Goal: Transaction & Acquisition: Purchase product/service

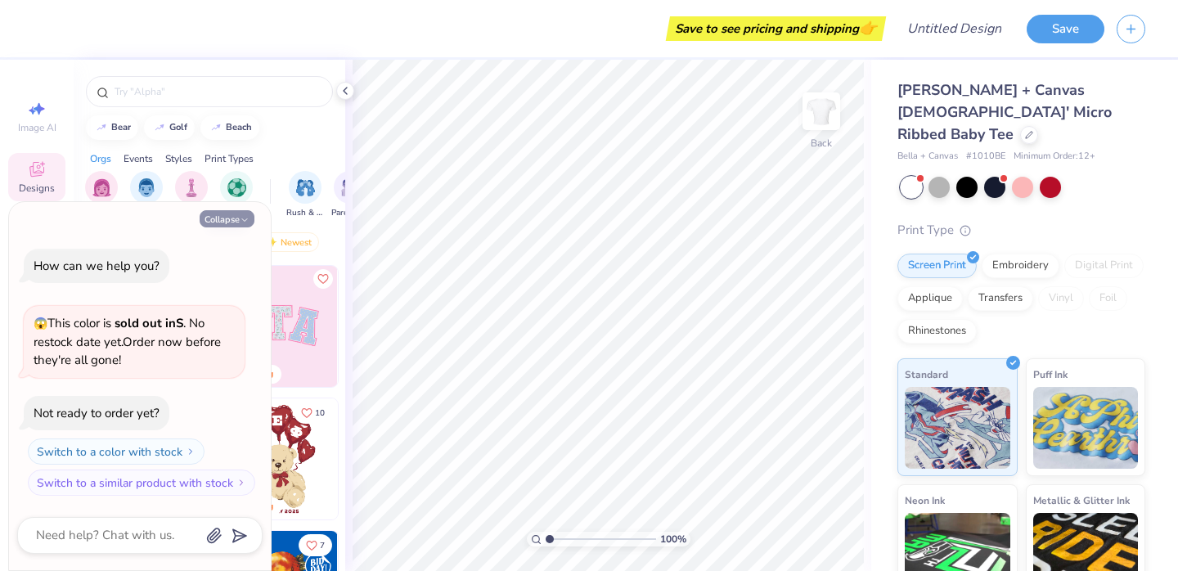
click at [229, 219] on button "Collapse" at bounding box center [227, 218] width 55 height 17
type textarea "x"
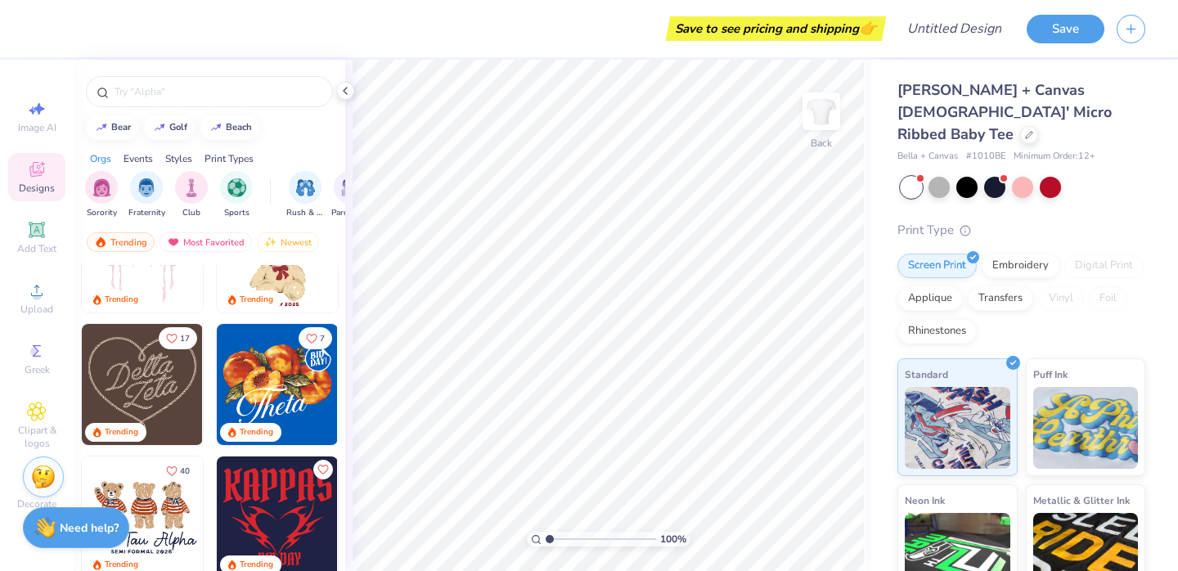
scroll to position [250, 0]
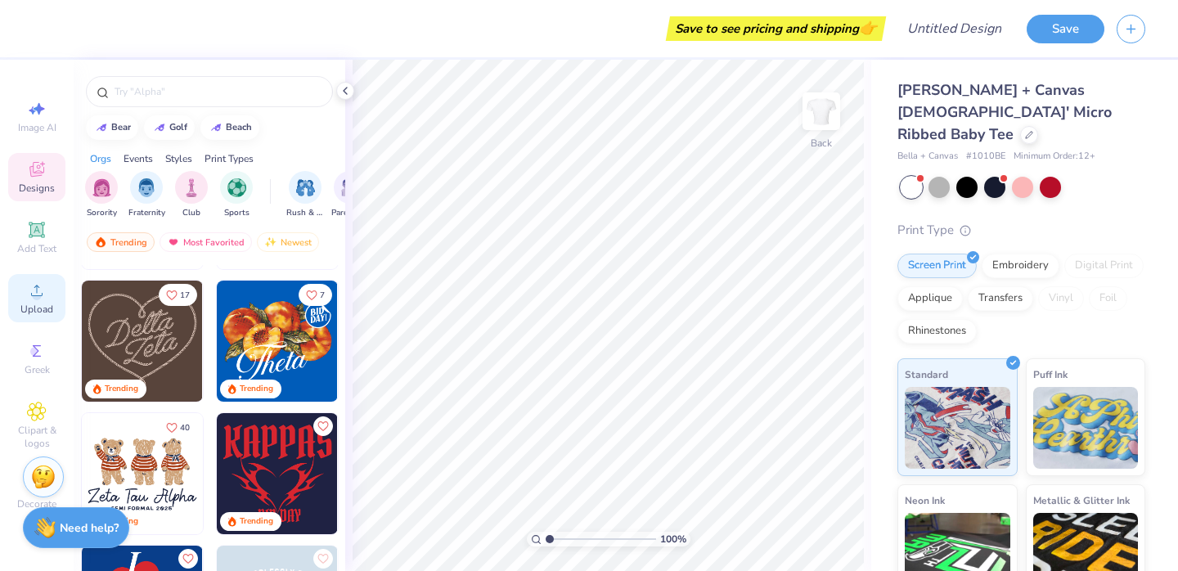
click at [42, 290] on icon at bounding box center [37, 291] width 20 height 20
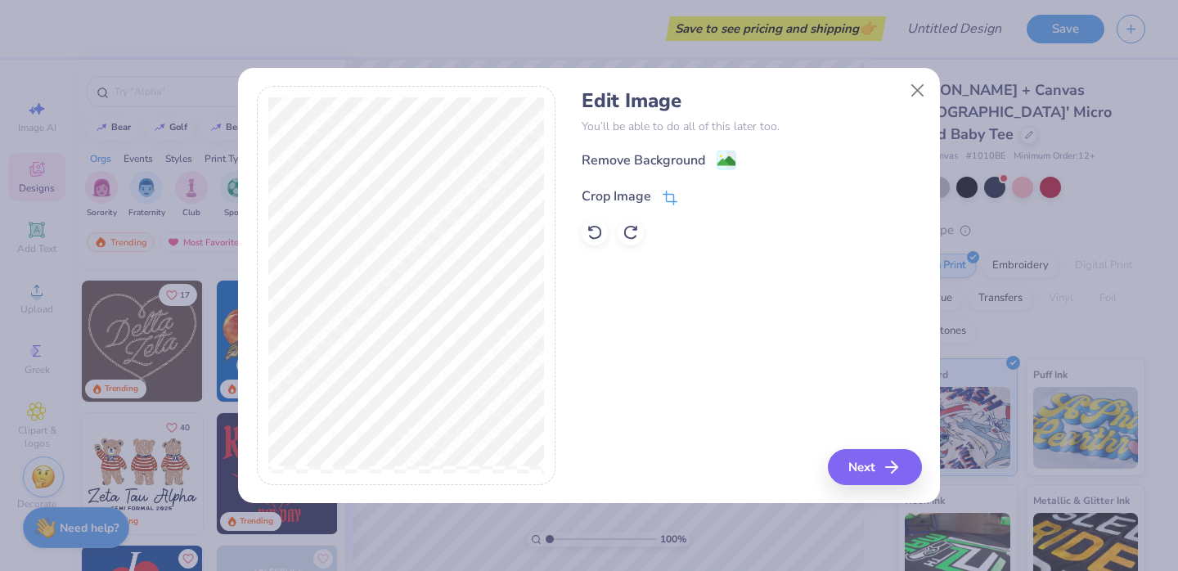
click at [668, 197] on icon at bounding box center [670, 198] width 15 height 15
click at [874, 466] on div "Edit Image You’ll be able to do all of this later too. Remove Background Crop I…" at bounding box center [751, 285] width 339 height 399
click at [692, 204] on div at bounding box center [709, 195] width 41 height 20
click at [693, 196] on icon at bounding box center [698, 195] width 10 height 10
click at [883, 468] on button "Next" at bounding box center [877, 467] width 94 height 36
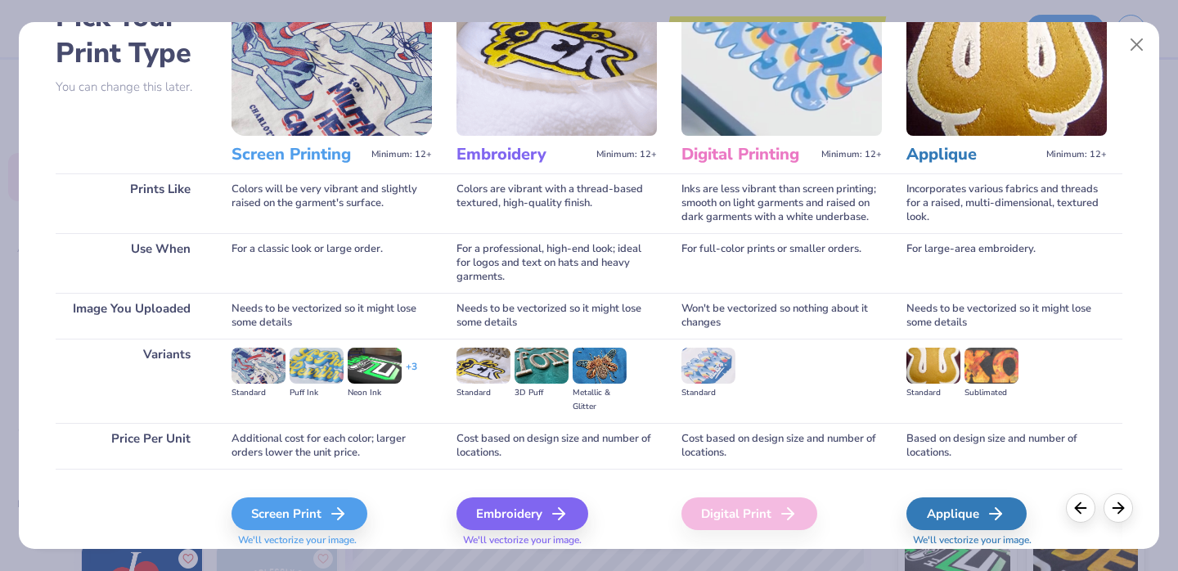
scroll to position [163, 0]
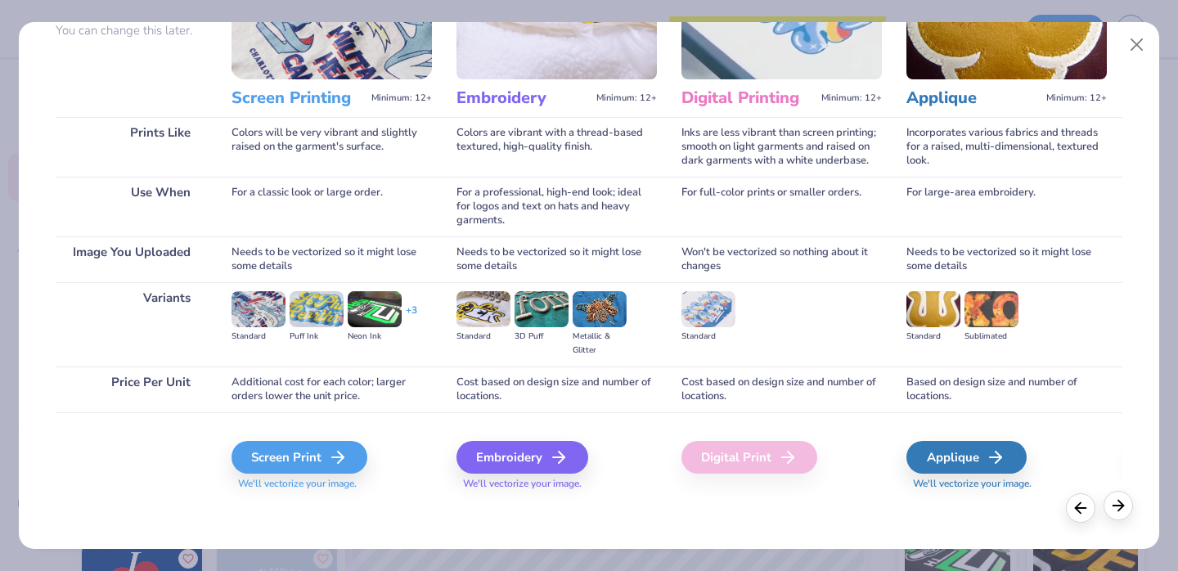
click at [1122, 507] on icon at bounding box center [1118, 506] width 18 height 18
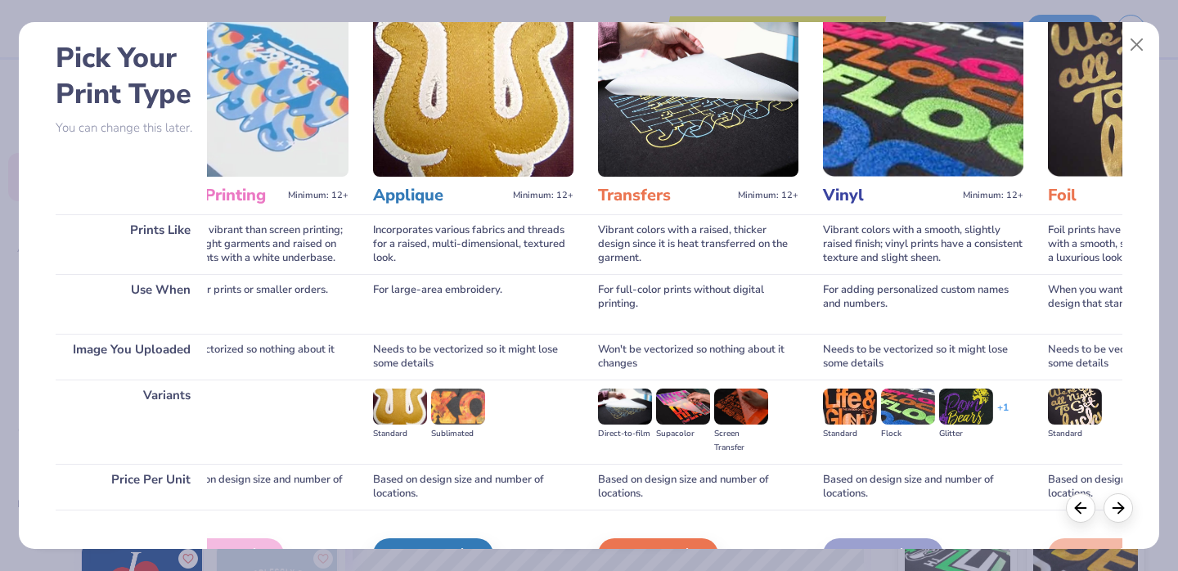
scroll to position [0, 0]
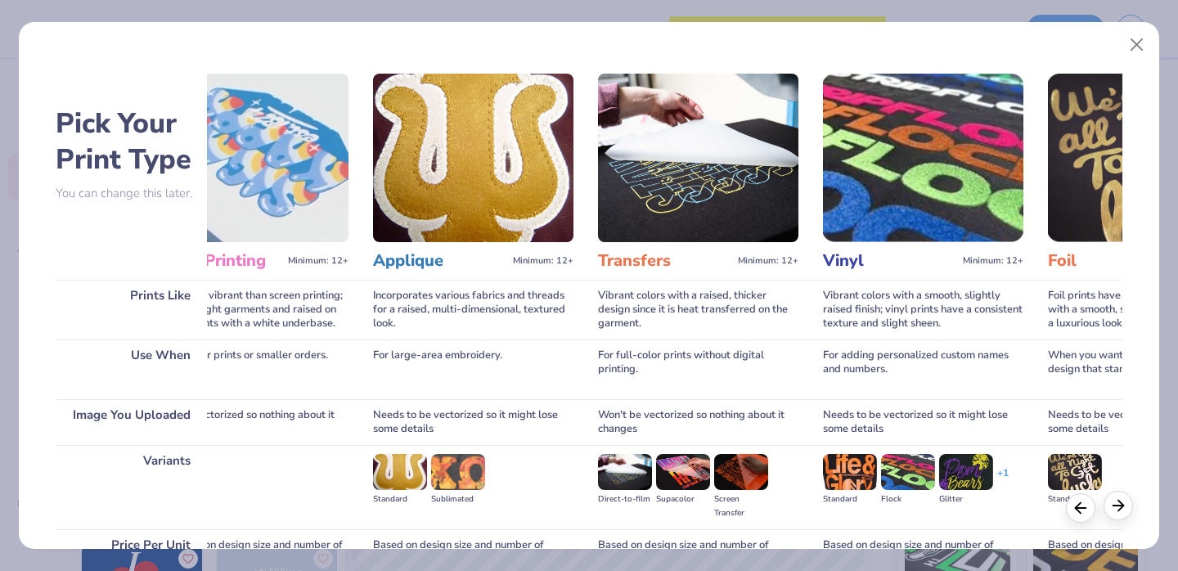
click at [1117, 510] on icon at bounding box center [1118, 506] width 18 height 18
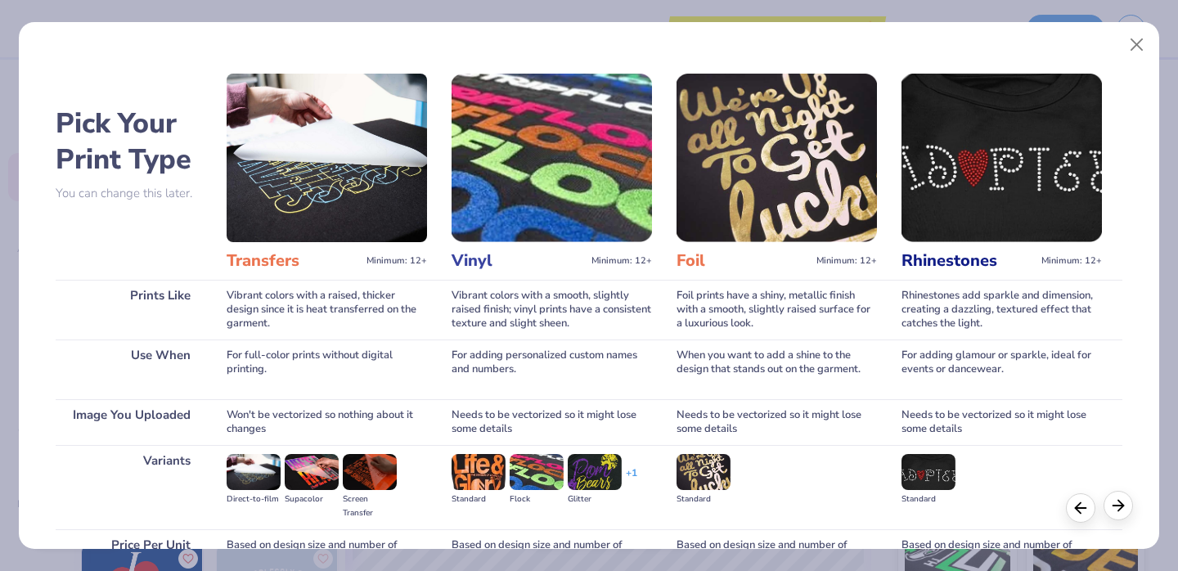
scroll to position [0, 908]
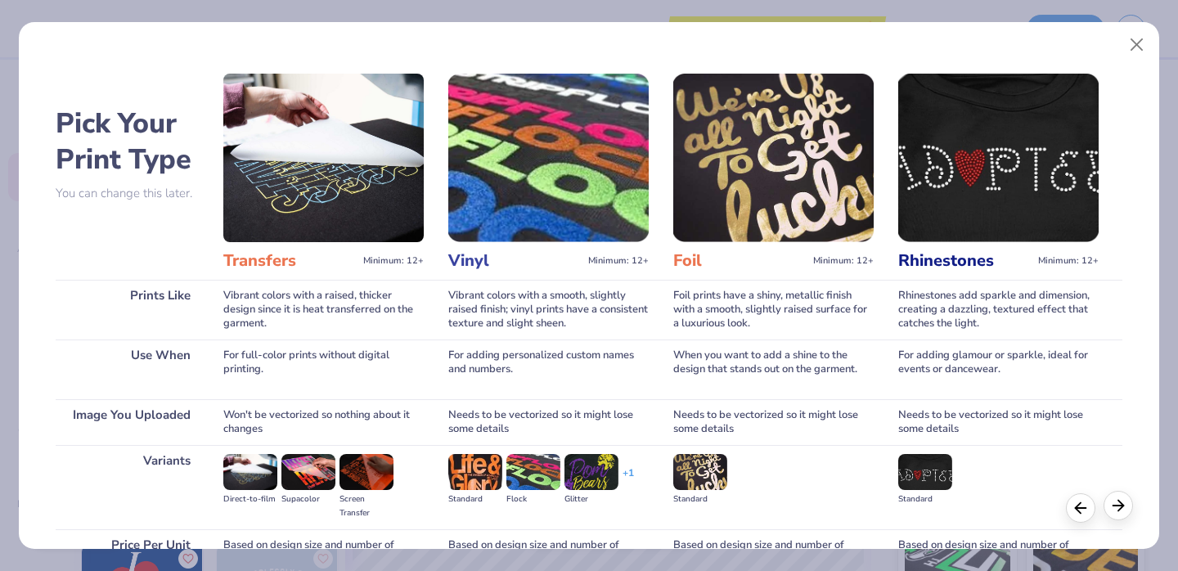
click at [1124, 513] on icon at bounding box center [1118, 506] width 18 height 18
click at [1088, 503] on icon at bounding box center [1081, 506] width 18 height 18
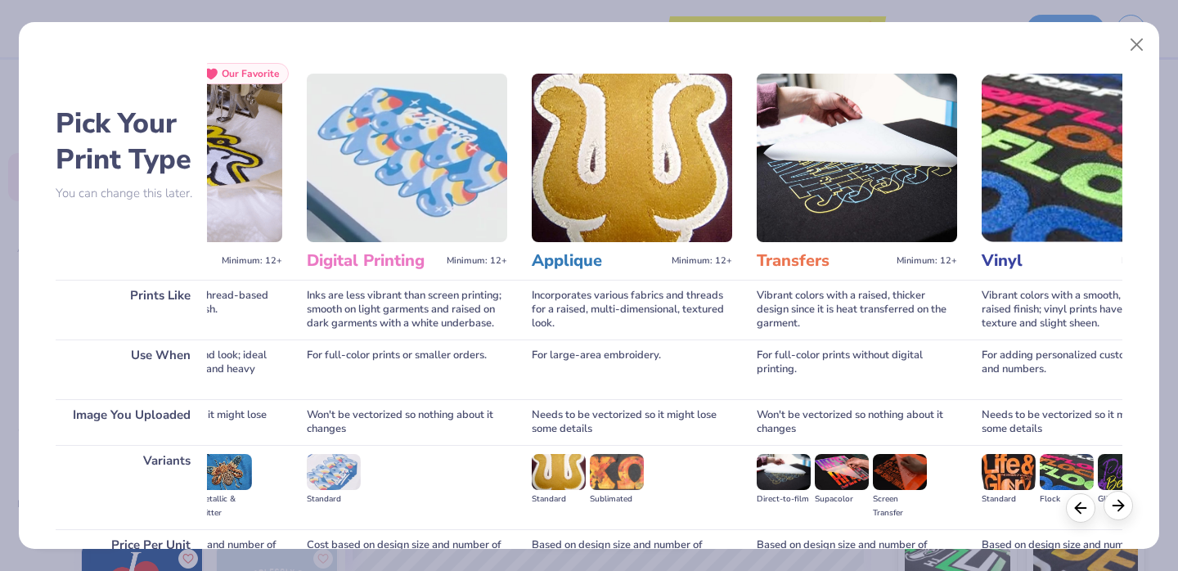
scroll to position [0, 374]
click at [1115, 504] on icon at bounding box center [1118, 506] width 18 height 18
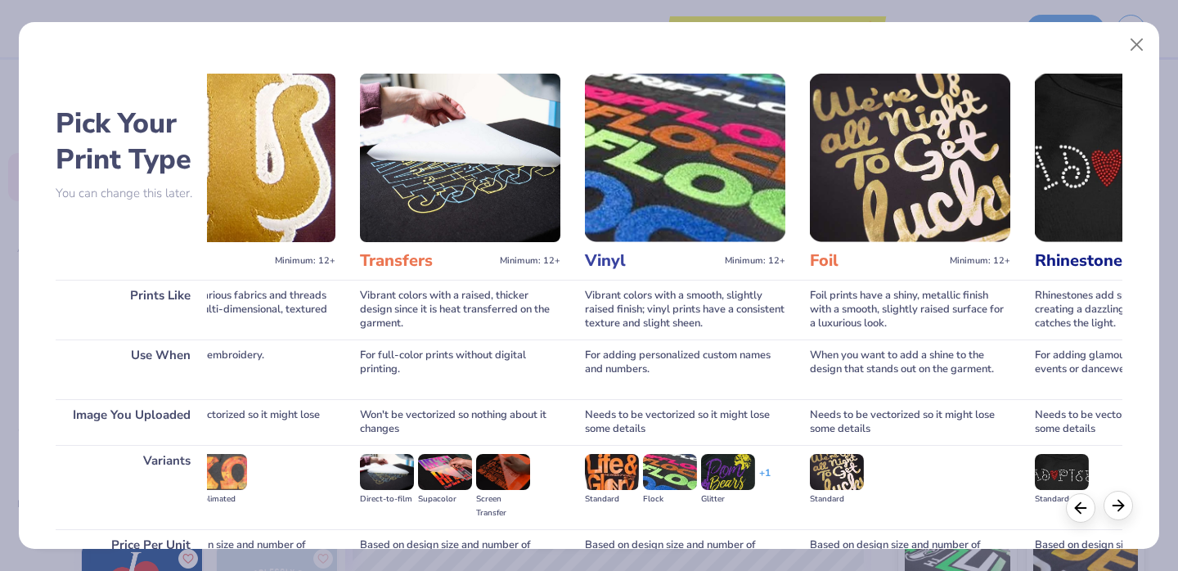
click at [1115, 504] on icon at bounding box center [1118, 506] width 18 height 18
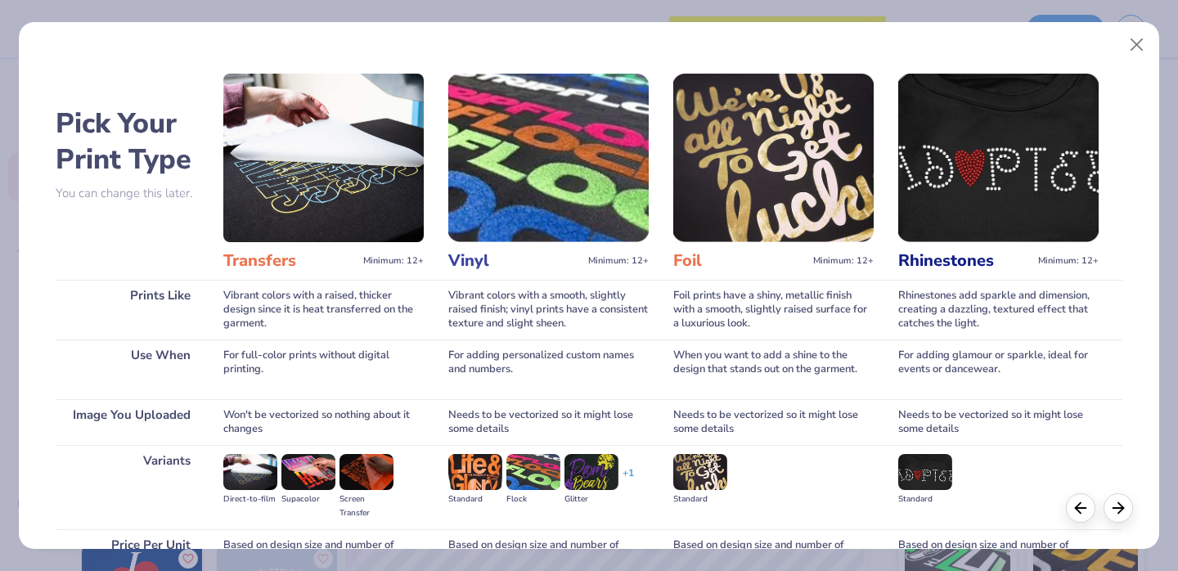
scroll to position [163, 0]
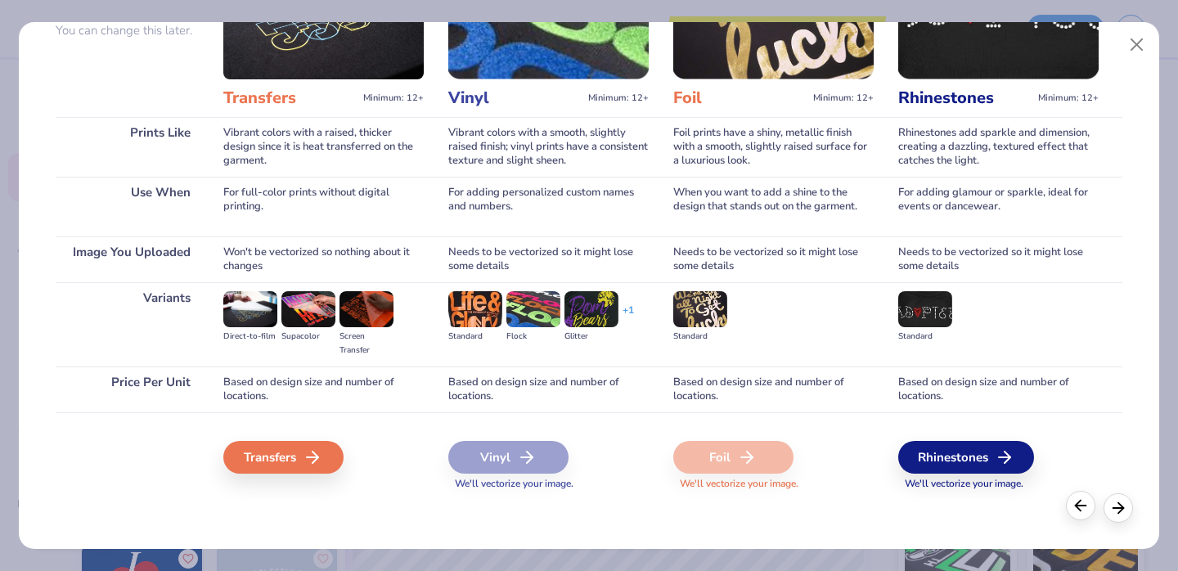
click at [1077, 509] on icon at bounding box center [1081, 506] width 18 height 18
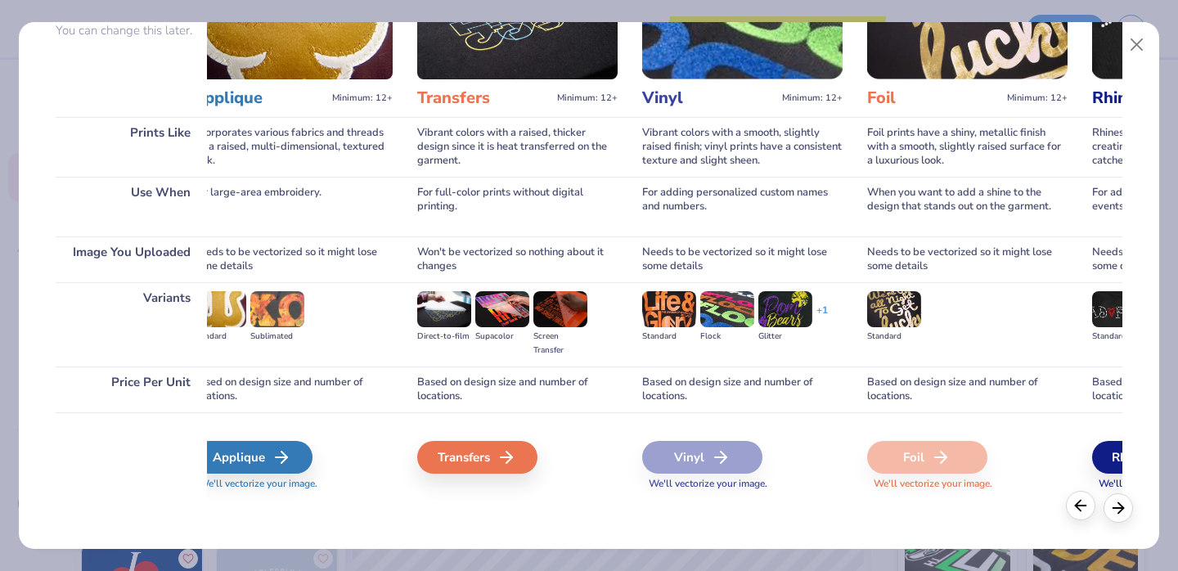
click at [1077, 509] on icon at bounding box center [1081, 506] width 18 height 18
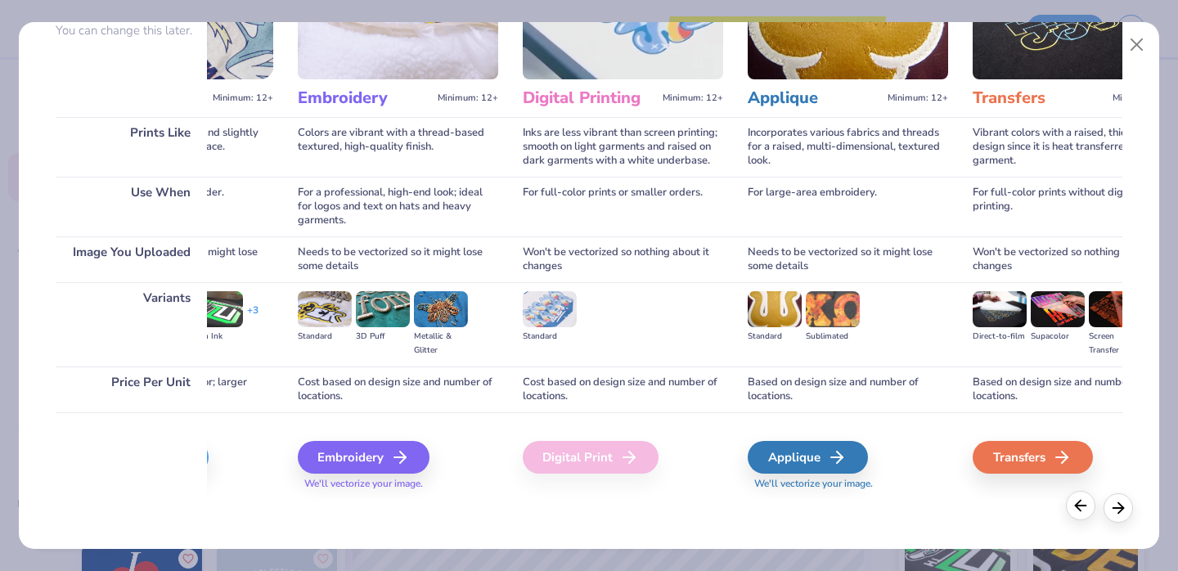
click at [1077, 509] on icon at bounding box center [1081, 506] width 18 height 18
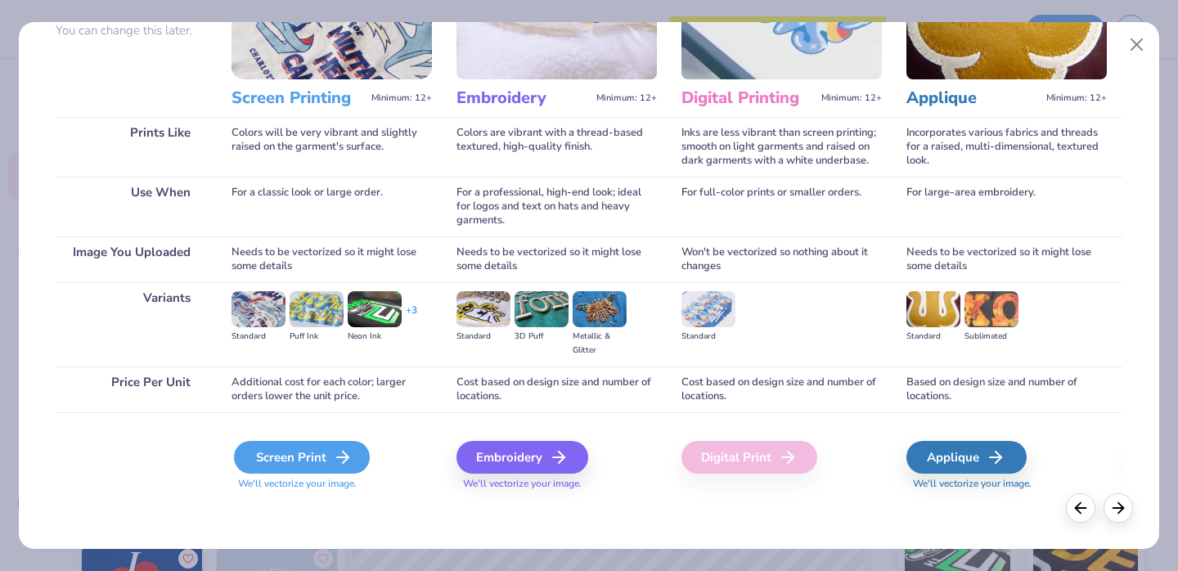
click at [297, 453] on div "Screen Print" at bounding box center [302, 457] width 136 height 33
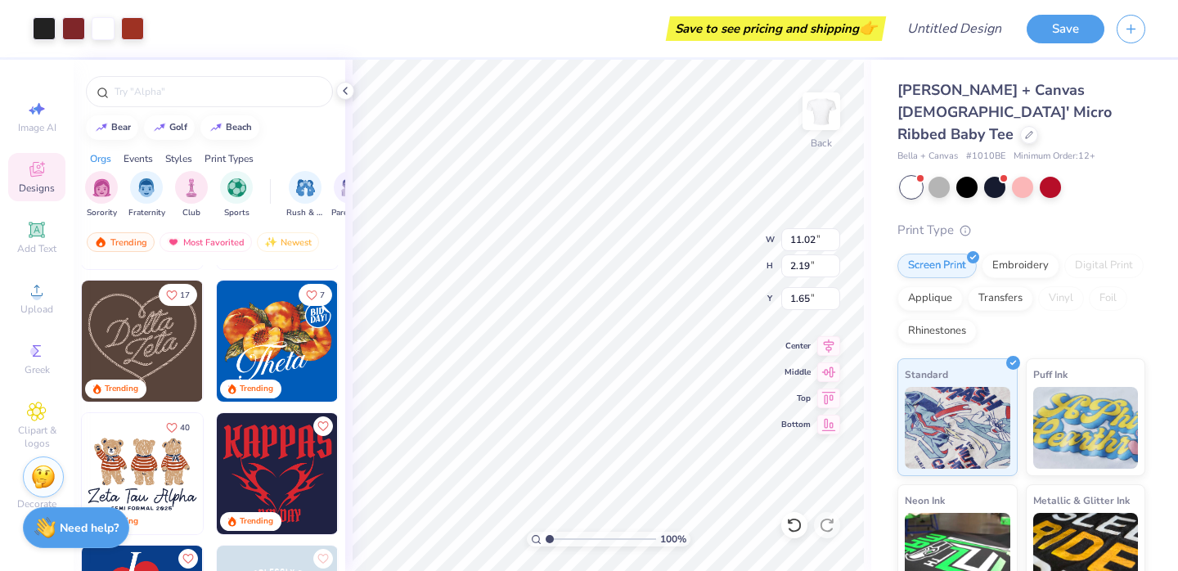
type input "1.91"
type input "9.30"
type input "1.85"
type input "2.08"
type input "7.84"
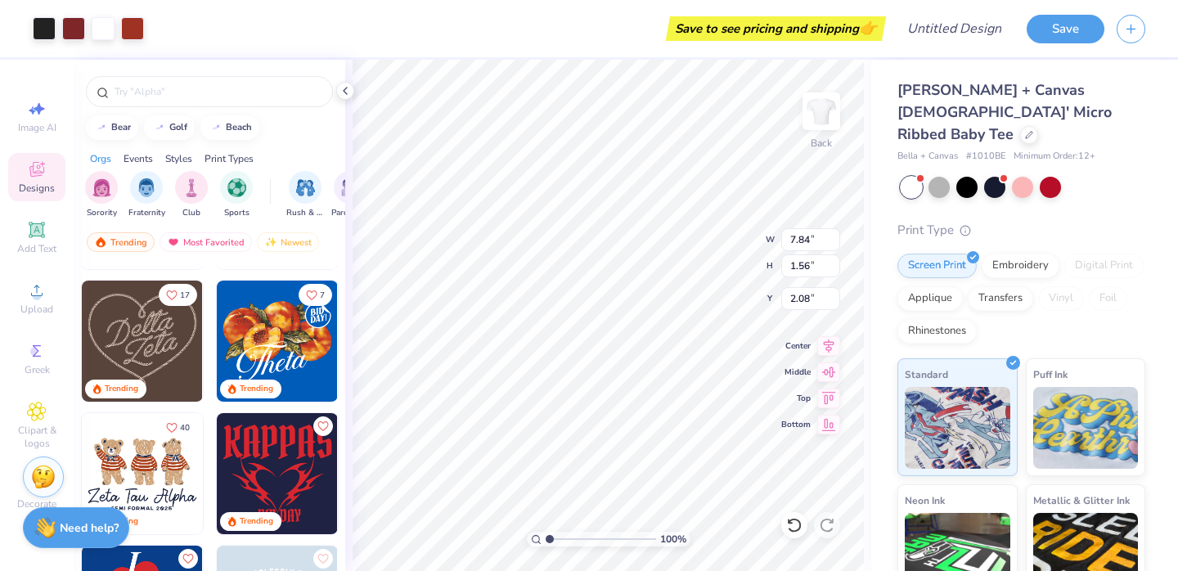
type input "1.56"
type input "2.22"
type input "8.99"
type input "1.79"
type input "2.11"
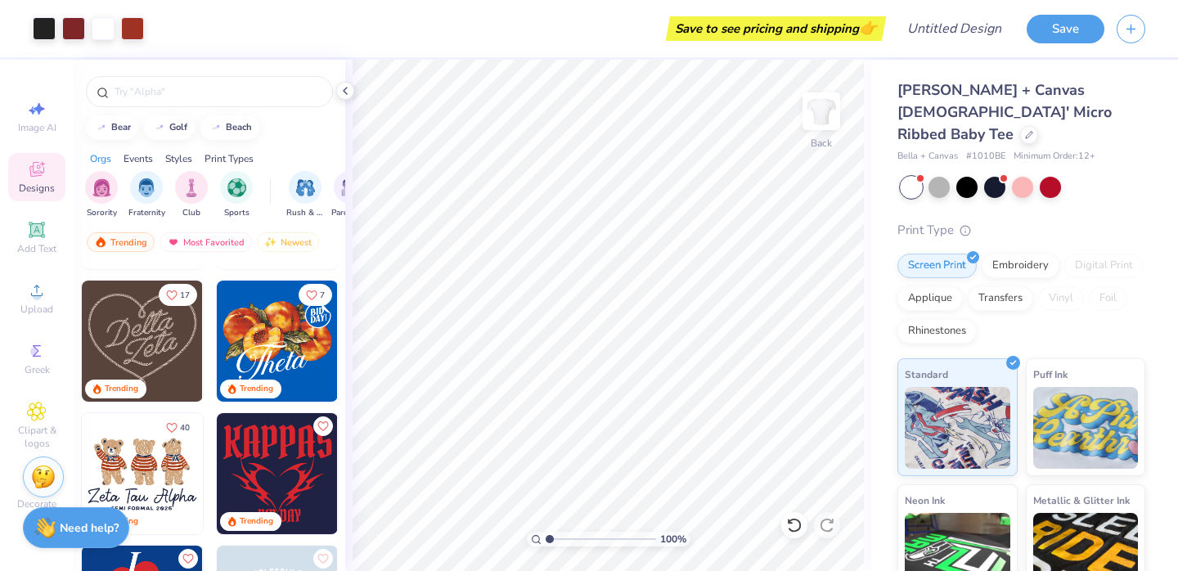
type input "2.68"
type textarea "x"
type input "2.69"
type textarea "x"
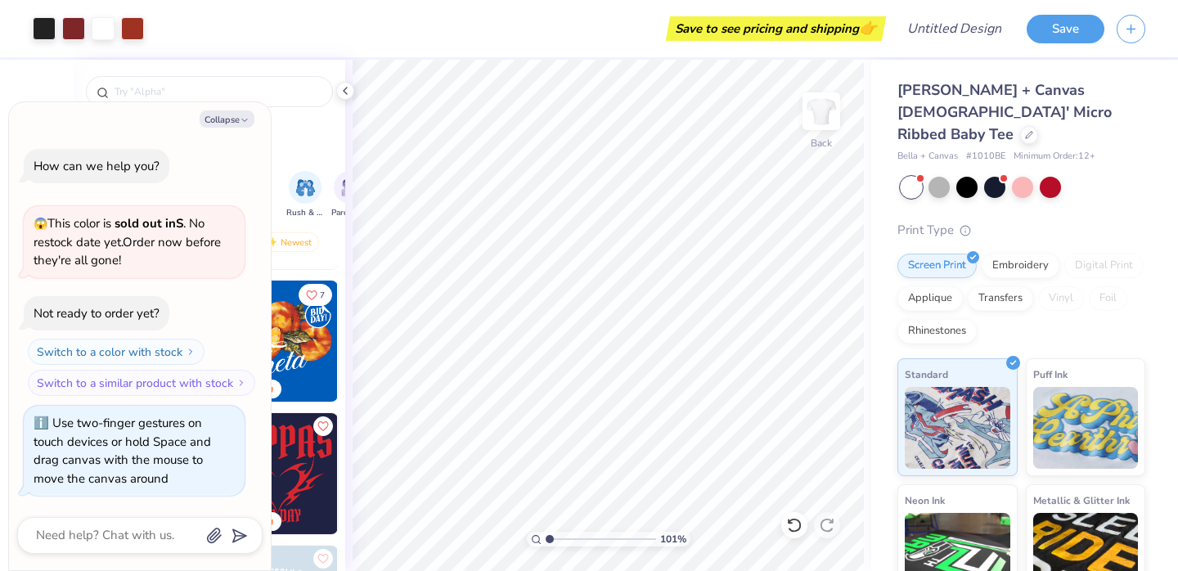
type input "1"
drag, startPoint x: 568, startPoint y: 537, endPoint x: 544, endPoint y: 519, distance: 30.3
click at [546, 532] on input "range" at bounding box center [601, 539] width 110 height 15
type textarea "x"
type input "9.39"
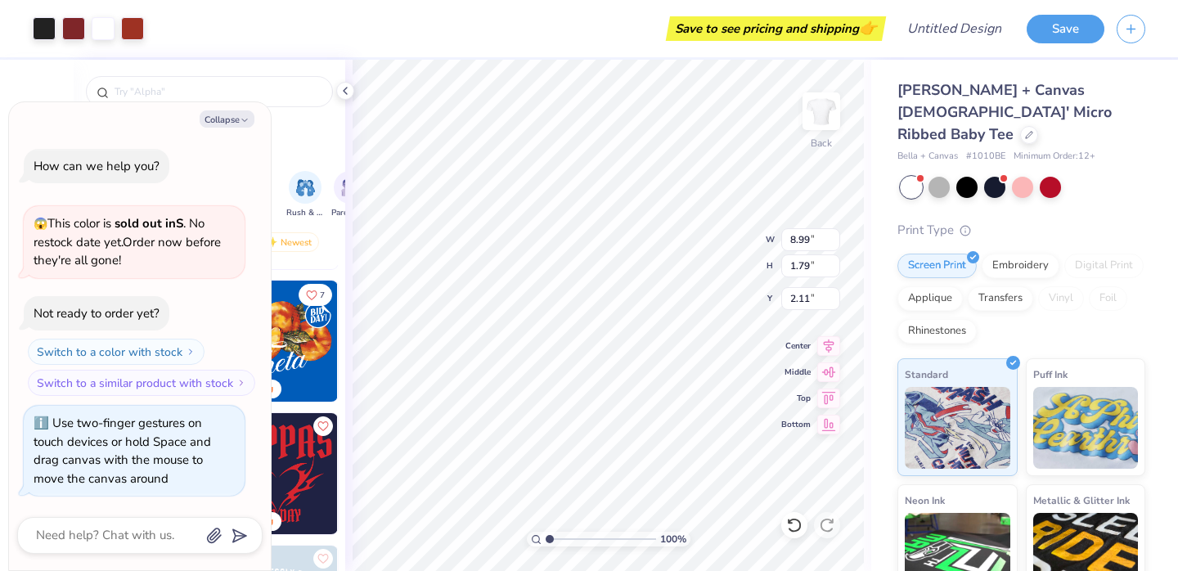
type input "1.87"
type textarea "x"
type input "2.07"
type textarea "x"
type input "9.02"
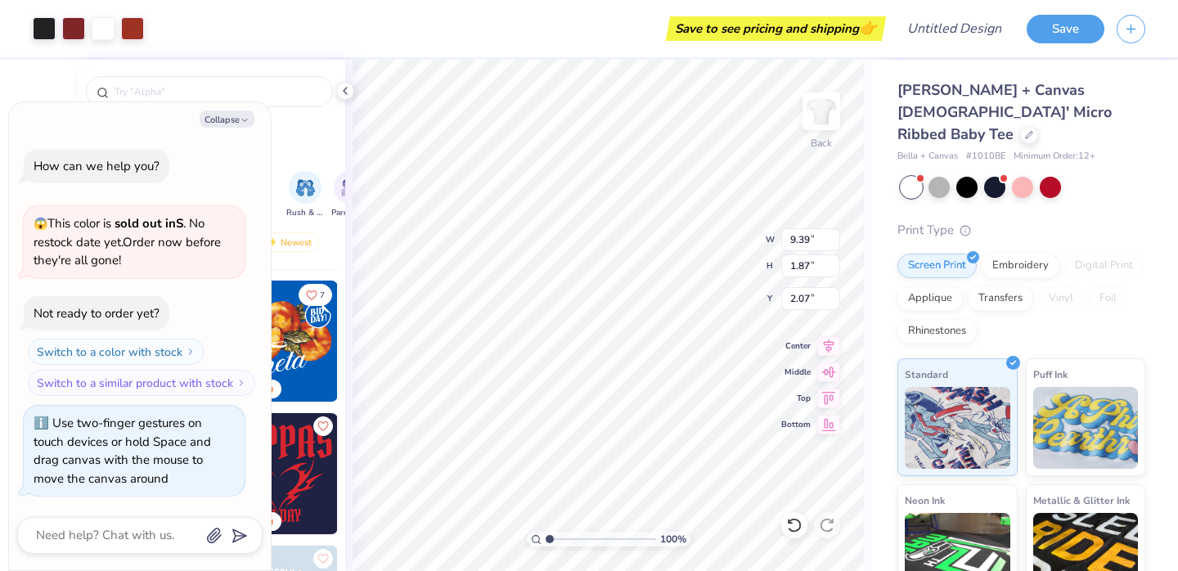
type input "1.79"
type textarea "x"
type input "2.10"
type textarea "x"
type input "9.63"
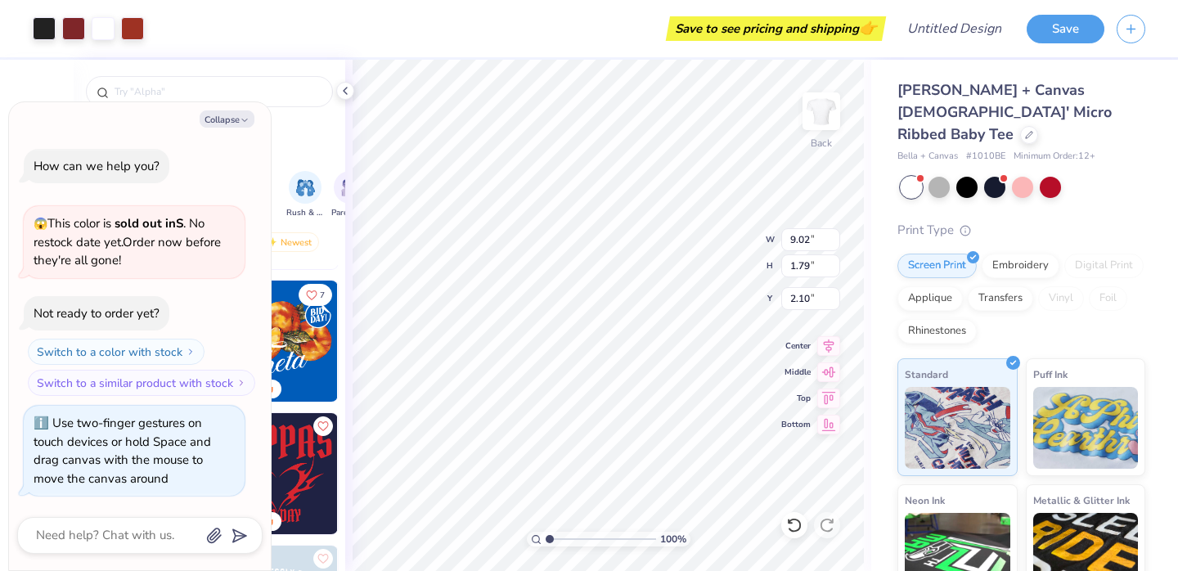
type input "1.91"
type textarea "x"
type input "2.04"
type textarea "x"
type input "8.99"
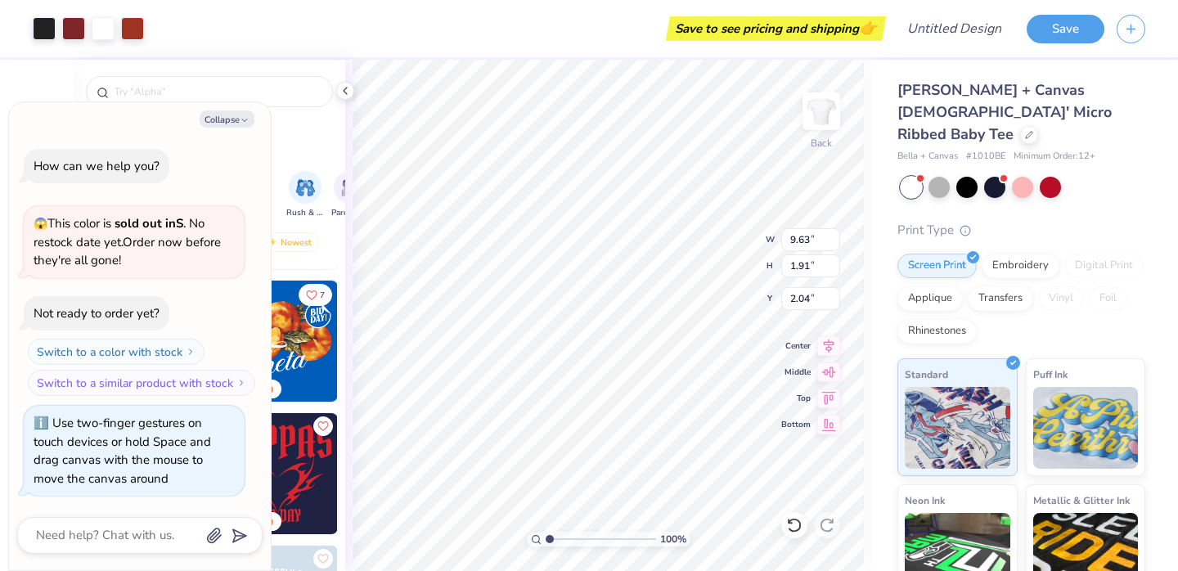
type input "1.79"
type textarea "x"
type input "2.11"
type textarea "x"
type input "2.72"
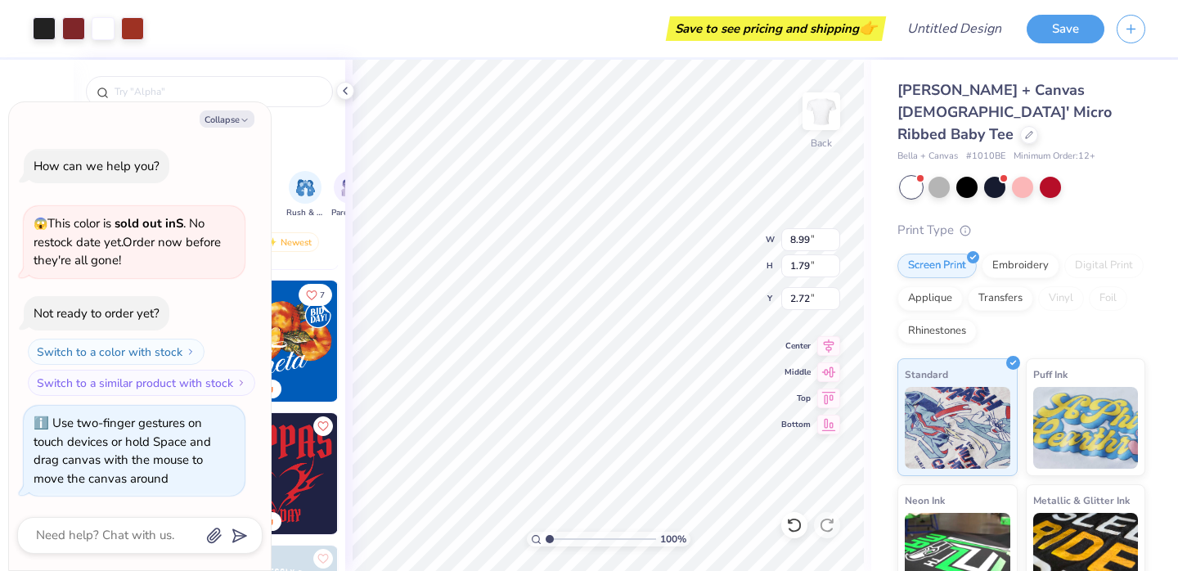
type textarea "x"
type input "2.55"
type textarea "x"
type input "2.45"
type textarea "x"
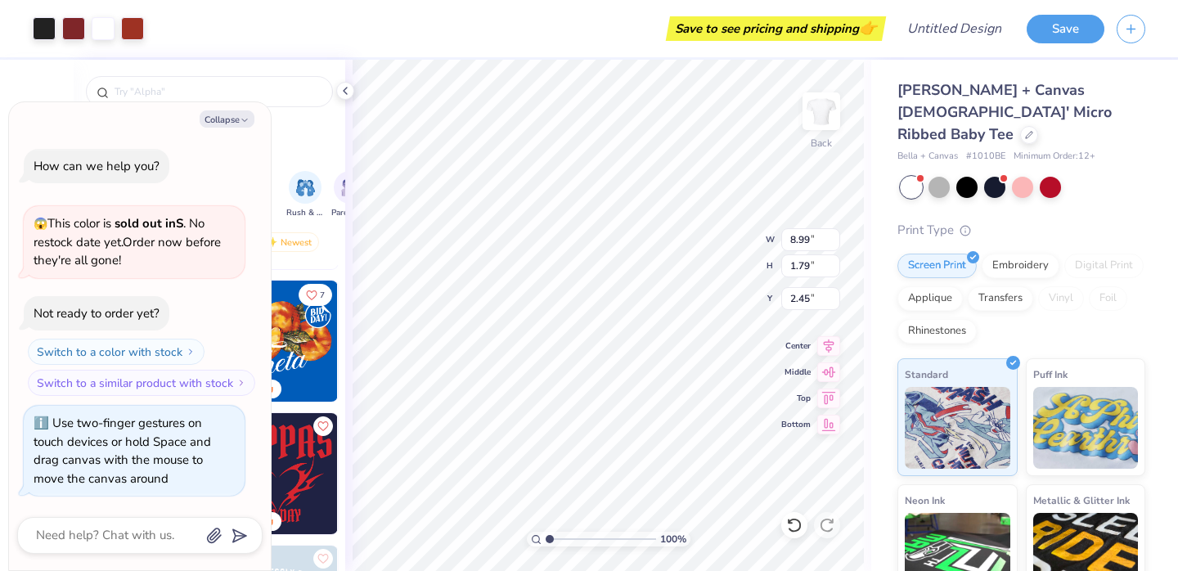
type input "2.11"
type textarea "x"
type input "2.33"
type textarea "x"
type input "1"
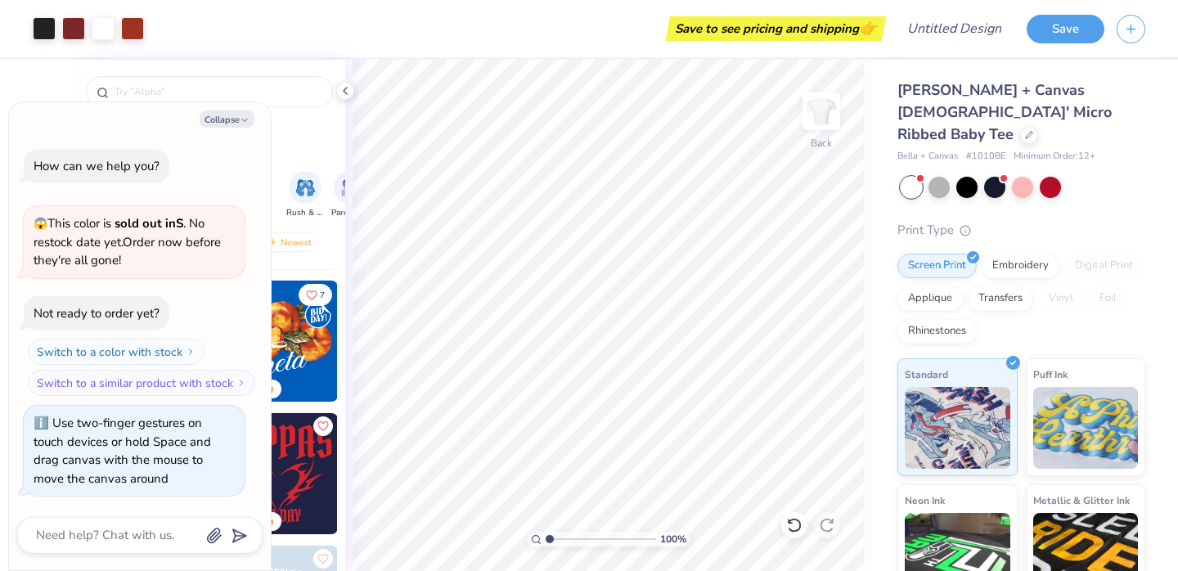
click at [458, 542] on div "100 %" at bounding box center [608, 315] width 511 height 511
click at [966, 175] on div at bounding box center [966, 185] width 21 height 21
click at [1016, 175] on div at bounding box center [1022, 185] width 21 height 21
click at [1058, 175] on div at bounding box center [1050, 185] width 21 height 21
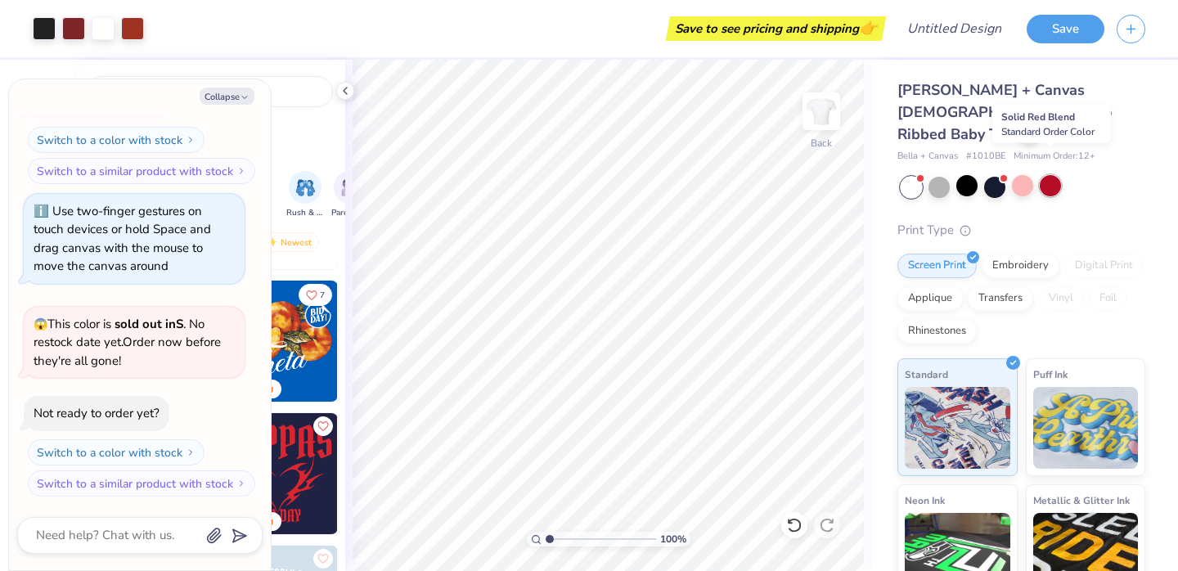
click at [1043, 175] on div at bounding box center [1050, 185] width 21 height 21
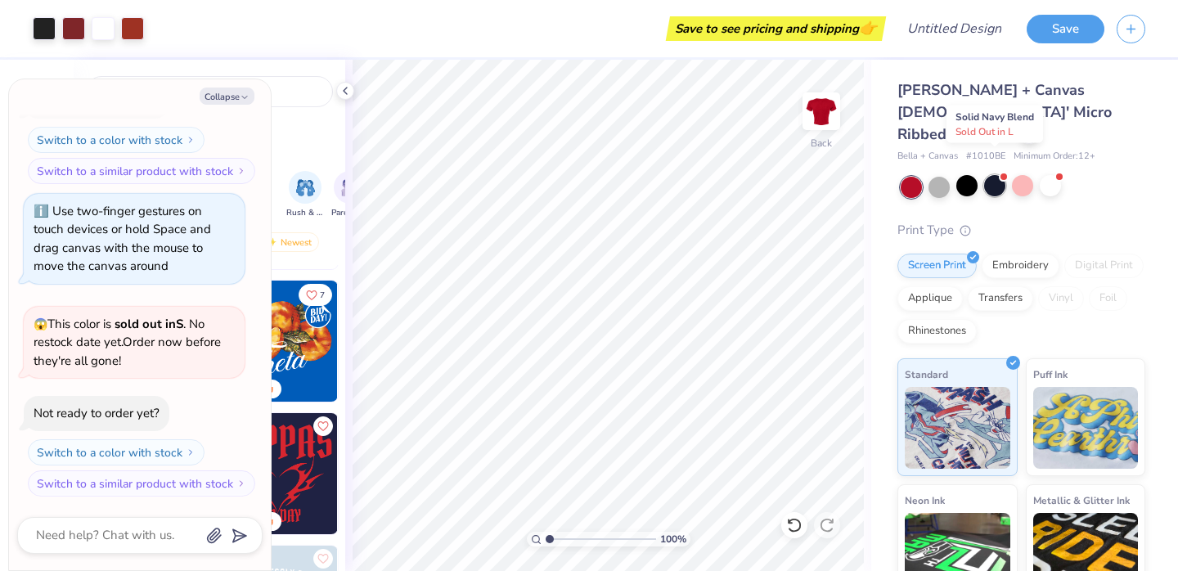
click at [996, 175] on div at bounding box center [994, 185] width 21 height 21
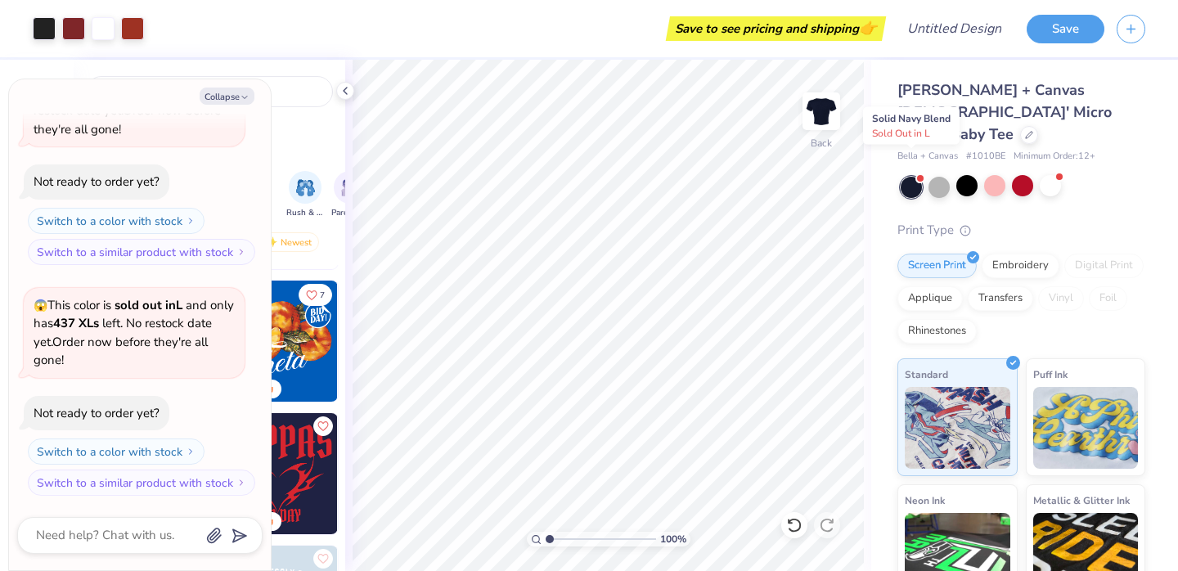
click at [915, 177] on div at bounding box center [911, 187] width 21 height 21
click at [1045, 175] on div at bounding box center [1050, 185] width 21 height 21
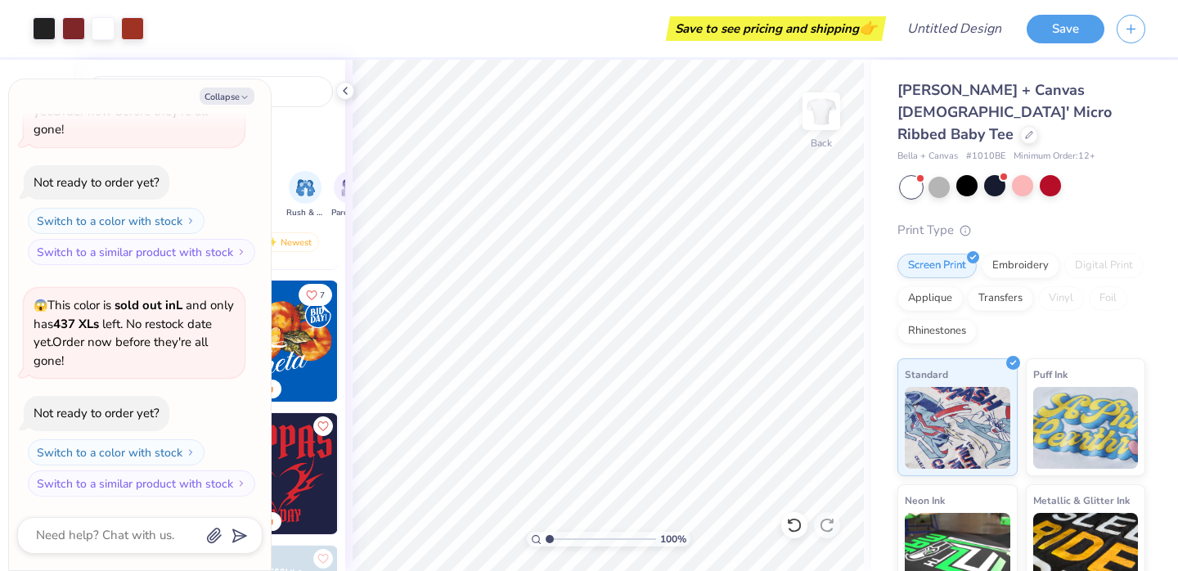
scroll to position [865, 0]
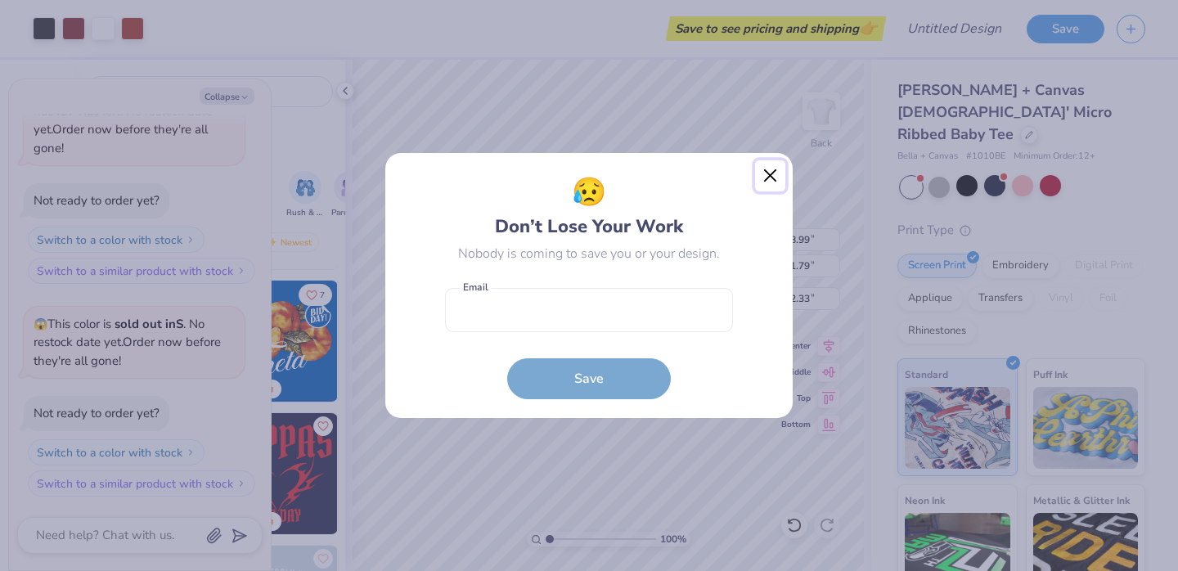
click at [772, 184] on button "Close" at bounding box center [770, 175] width 31 height 31
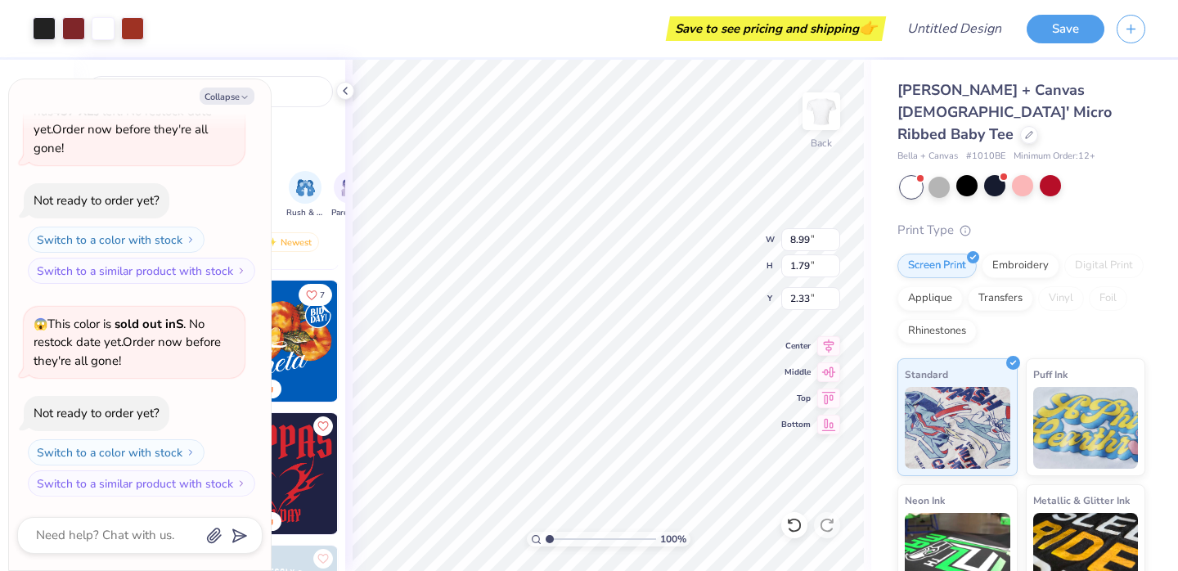
type textarea "x"
type input "2.45"
type textarea "x"
type input "8.64"
type input "1.72"
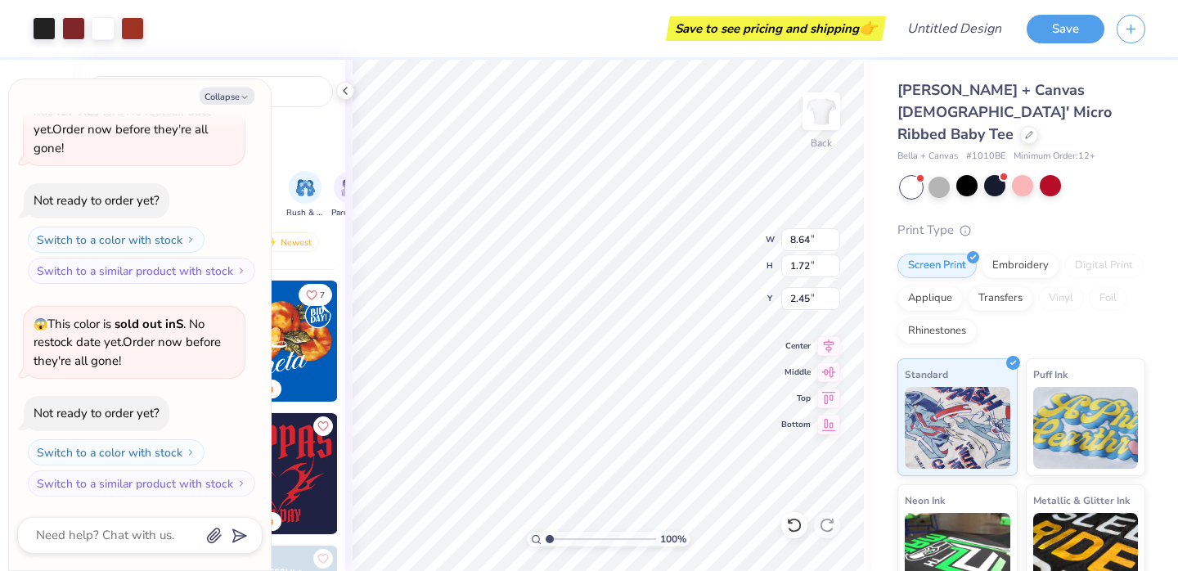
type textarea "x"
drag, startPoint x: 564, startPoint y: 542, endPoint x: 555, endPoint y: 539, distance: 10.1
type input "1.5"
click at [555, 539] on input "range" at bounding box center [601, 539] width 110 height 15
type textarea "x"
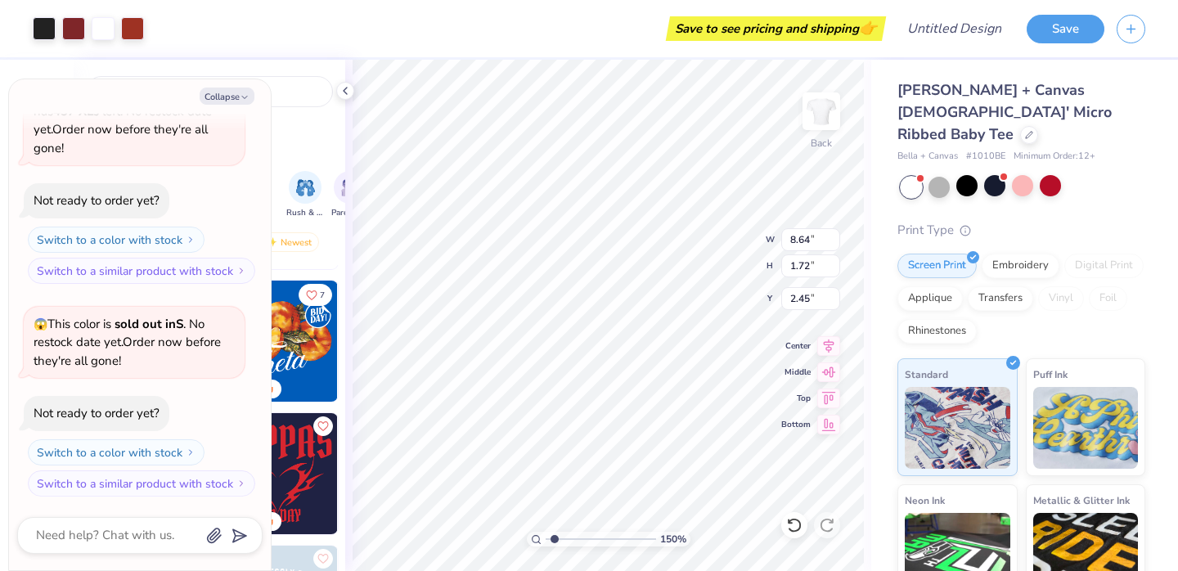
type input "9.14"
type input "1.82"
type textarea "x"
type input "2.35"
type textarea "x"
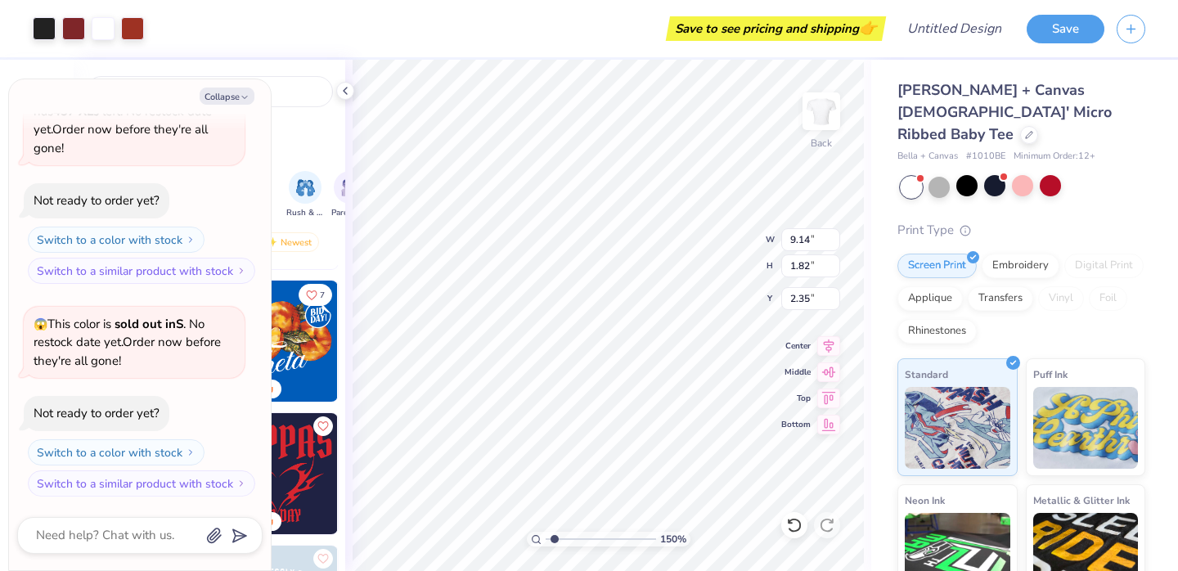
type input "2.09"
type textarea "x"
drag, startPoint x: 555, startPoint y: 535, endPoint x: 546, endPoint y: 534, distance: 9.0
type input "1"
click at [546, 534] on input "range" at bounding box center [601, 539] width 110 height 15
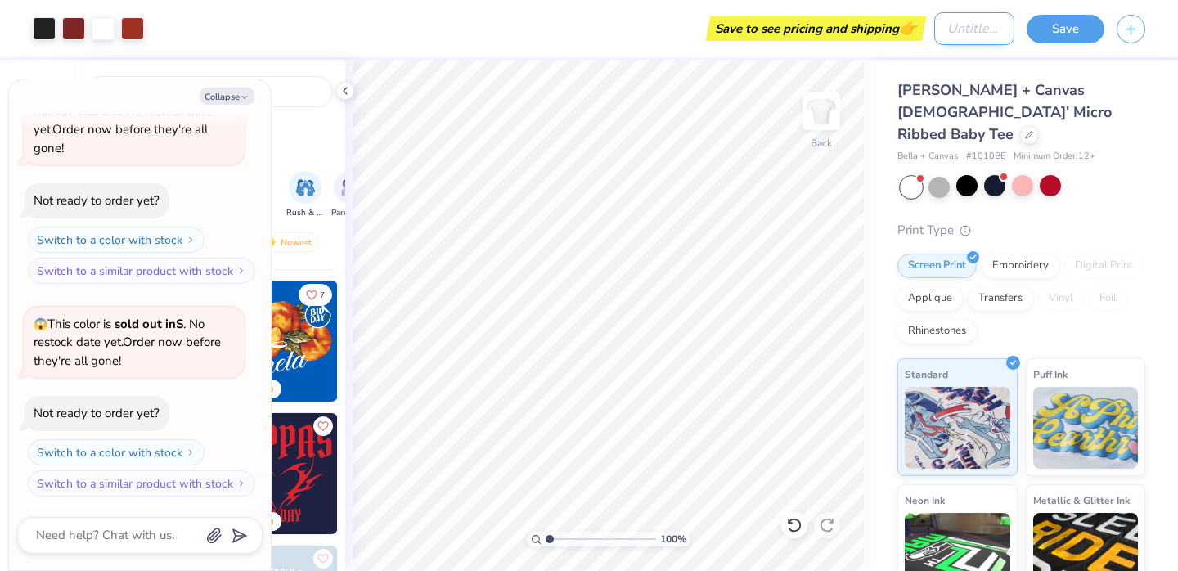
click at [979, 34] on input "Design Title" at bounding box center [974, 28] width 80 height 33
type input "M"
type textarea "x"
type input "My"
type textarea "x"
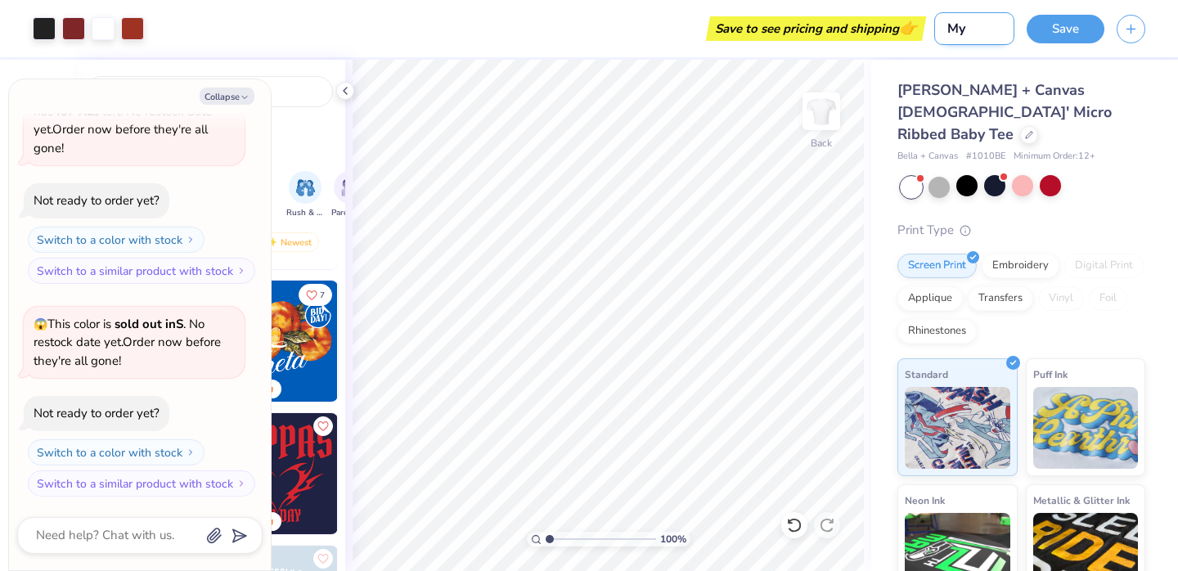
type input "MyM"
type textarea "x"
type input "MyMy"
type textarea "x"
type input "MyMy"
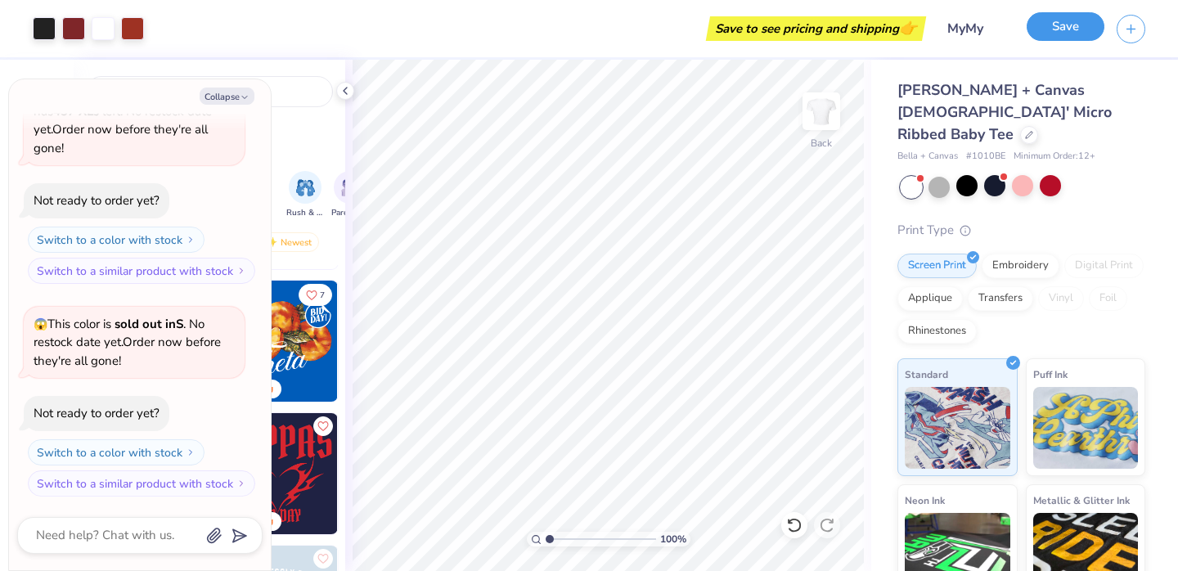
click at [1075, 20] on button "Save" at bounding box center [1066, 26] width 78 height 29
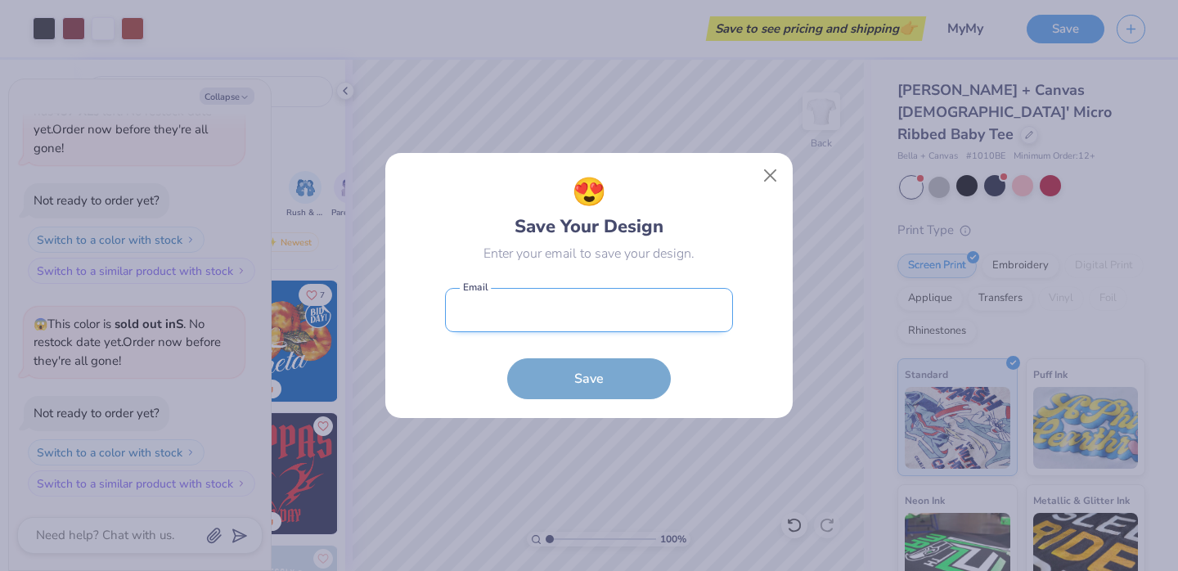
click at [551, 303] on input "email" at bounding box center [589, 310] width 288 height 45
type input "[EMAIL_ADDRESS][DOMAIN_NAME]"
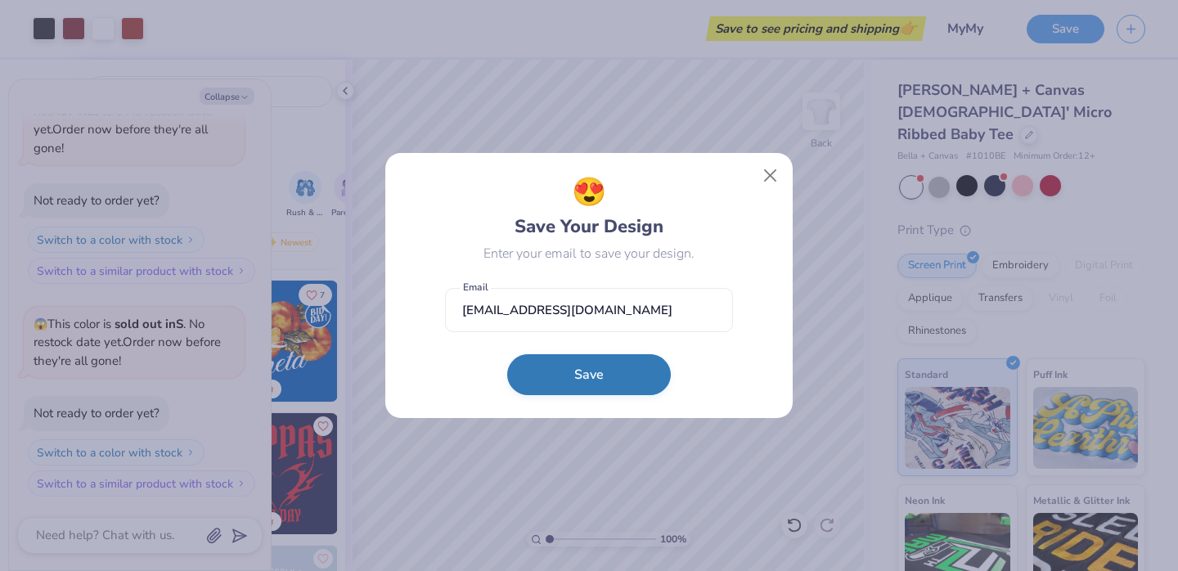
click at [559, 374] on button "Save" at bounding box center [589, 374] width 164 height 41
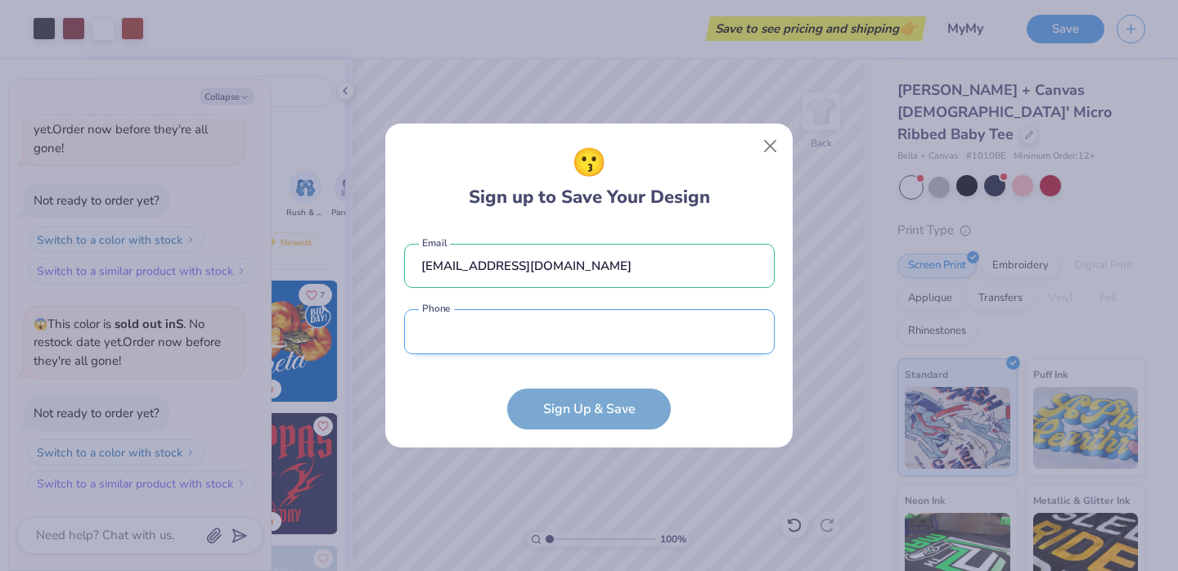
click at [517, 340] on input "tel" at bounding box center [589, 331] width 371 height 45
type input "[PHONE_NUMBER]"
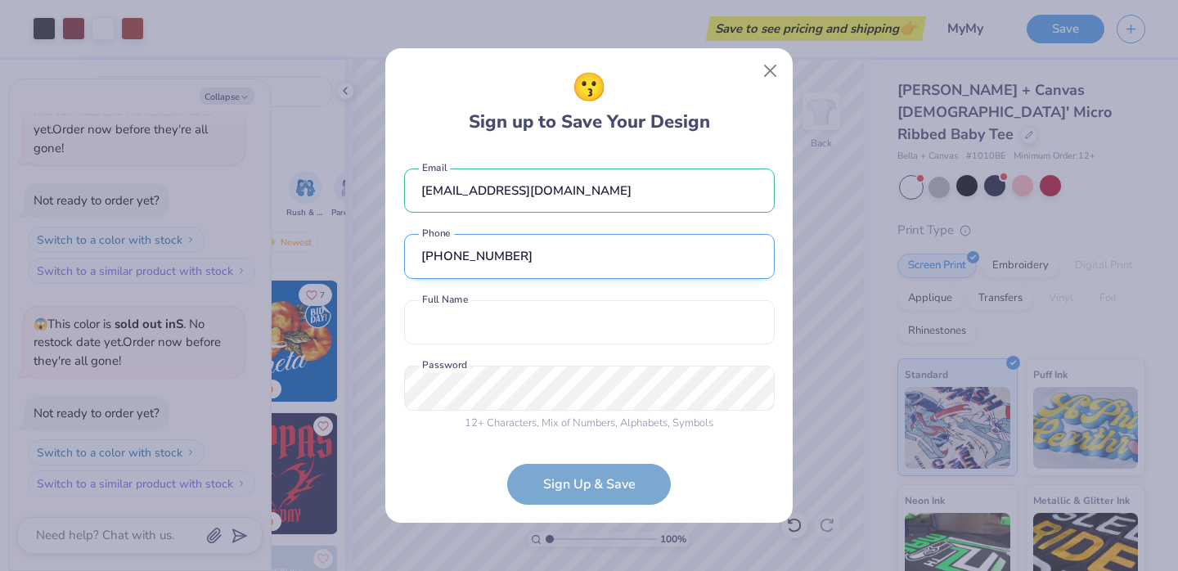
scroll to position [2, 0]
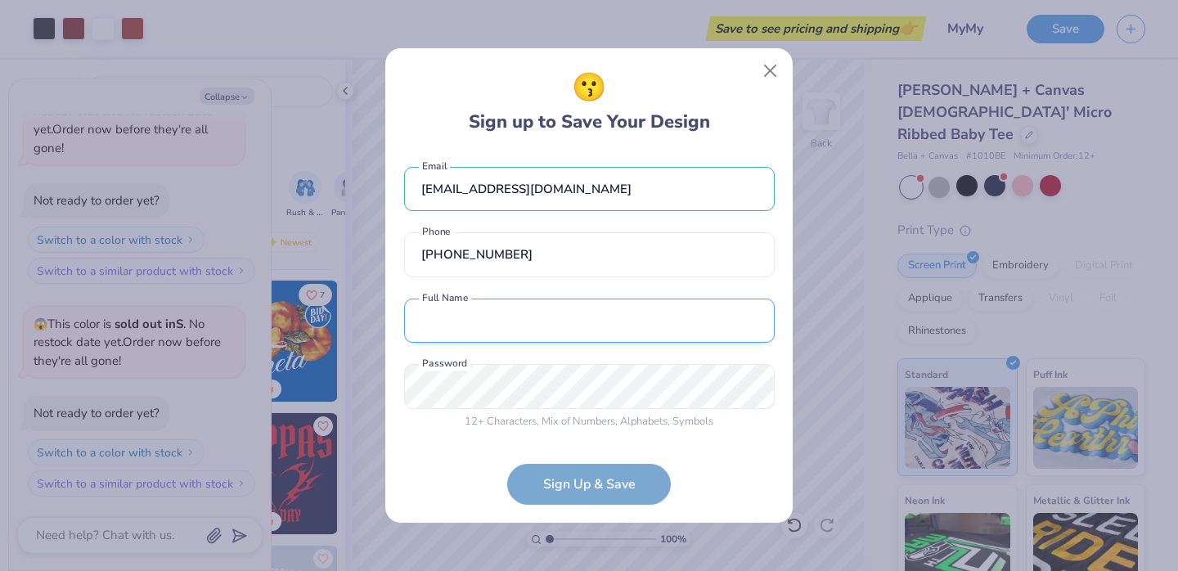
click at [494, 330] on input "text" at bounding box center [589, 321] width 371 height 45
type input "[PERSON_NAME]"
click at [395, 391] on div "😗 Sign up to Save Your Design [EMAIL_ADDRESS][DOMAIN_NAME] Email [PHONE_NUMBER]…" at bounding box center [588, 285] width 407 height 474
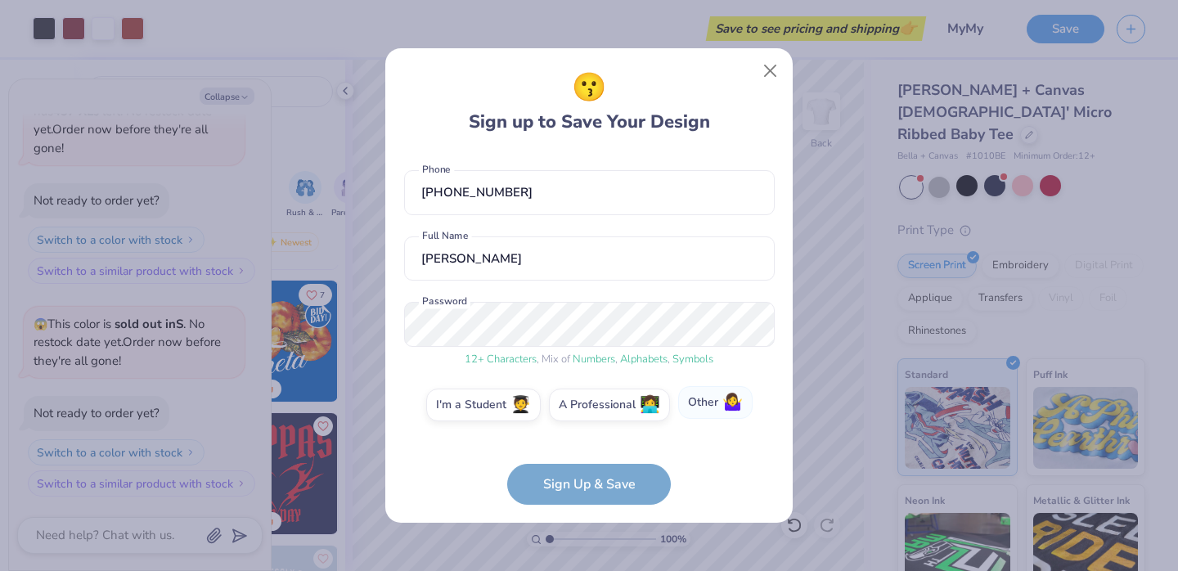
click at [692, 402] on label "Other 🤷‍♀️" at bounding box center [715, 402] width 74 height 33
click at [595, 468] on input "Other 🤷‍♀️" at bounding box center [589, 473] width 11 height 11
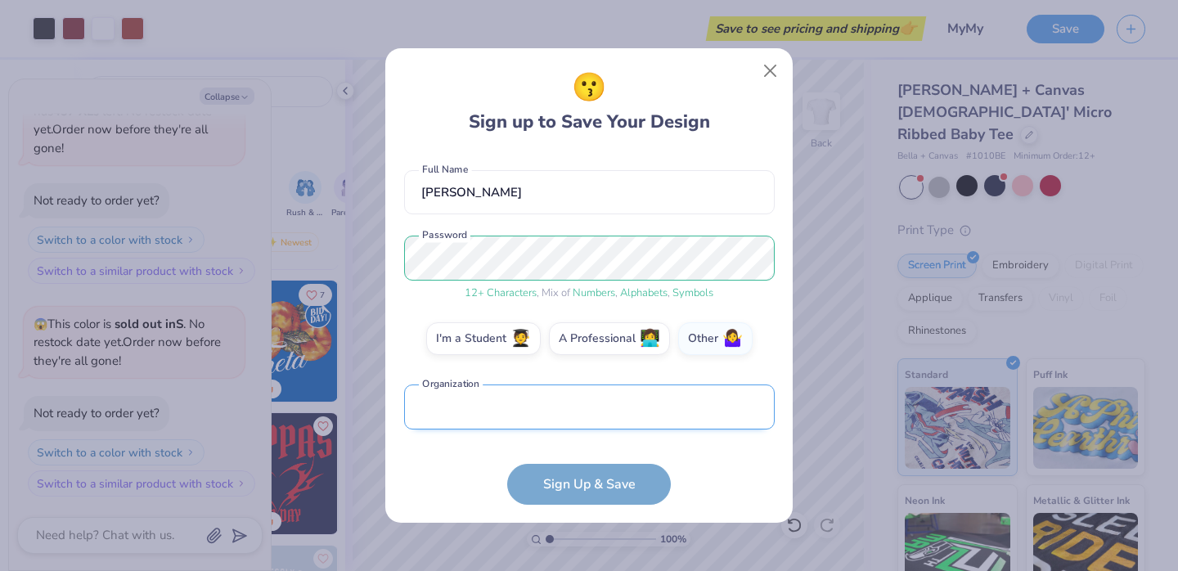
click at [533, 416] on input "text" at bounding box center [589, 406] width 371 height 45
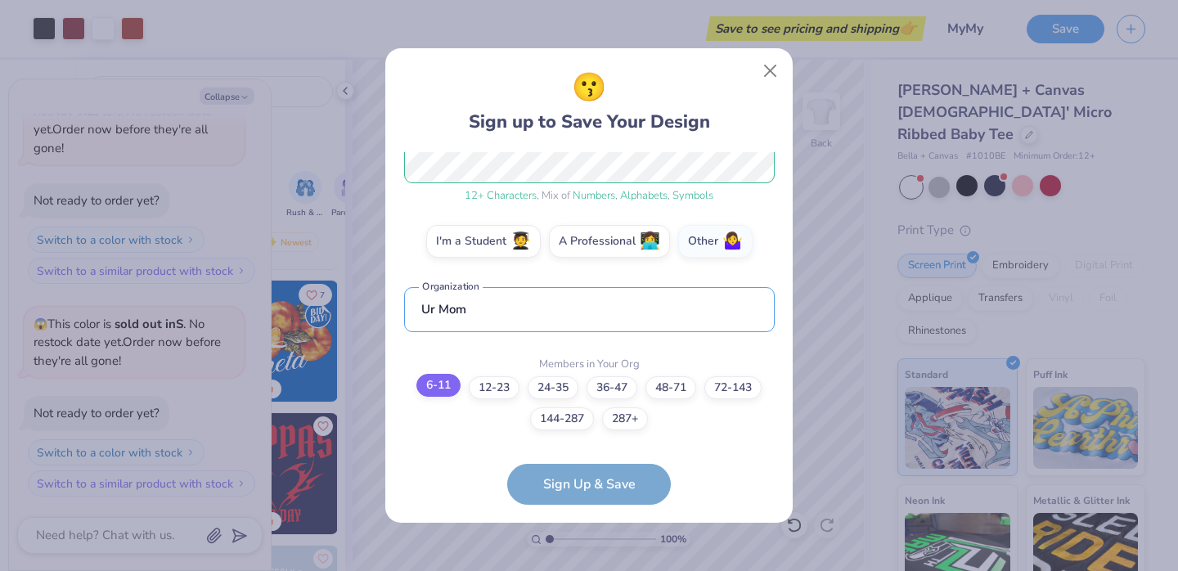
type input "Ur Mom"
click at [441, 389] on label "6-11" at bounding box center [438, 385] width 44 height 23
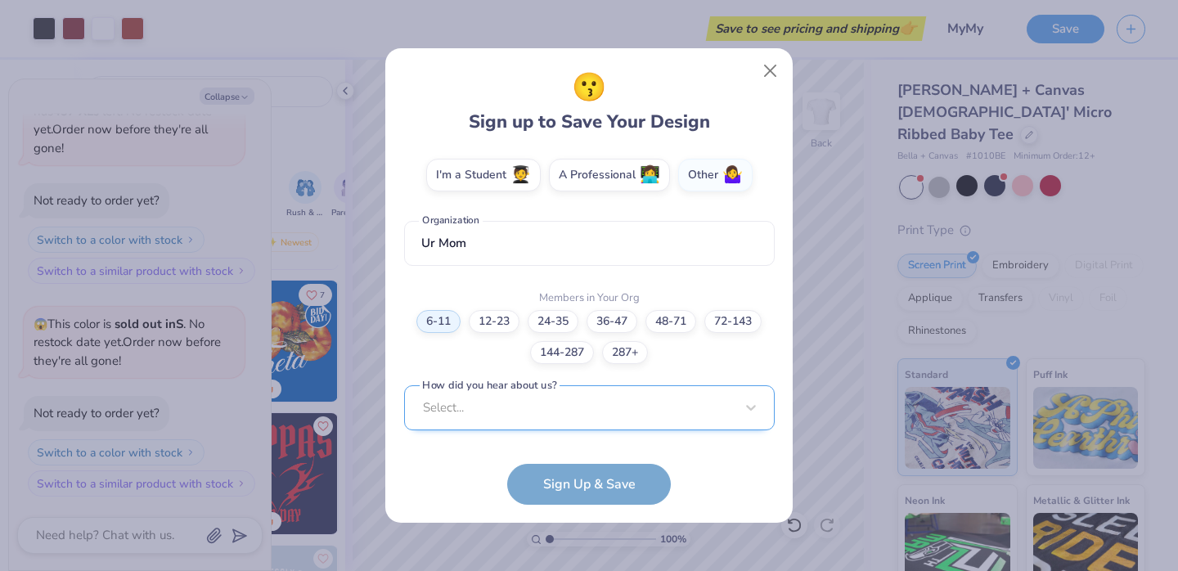
scroll to position [539, 0]
click at [525, 409] on div "Select..." at bounding box center [589, 406] width 371 height 45
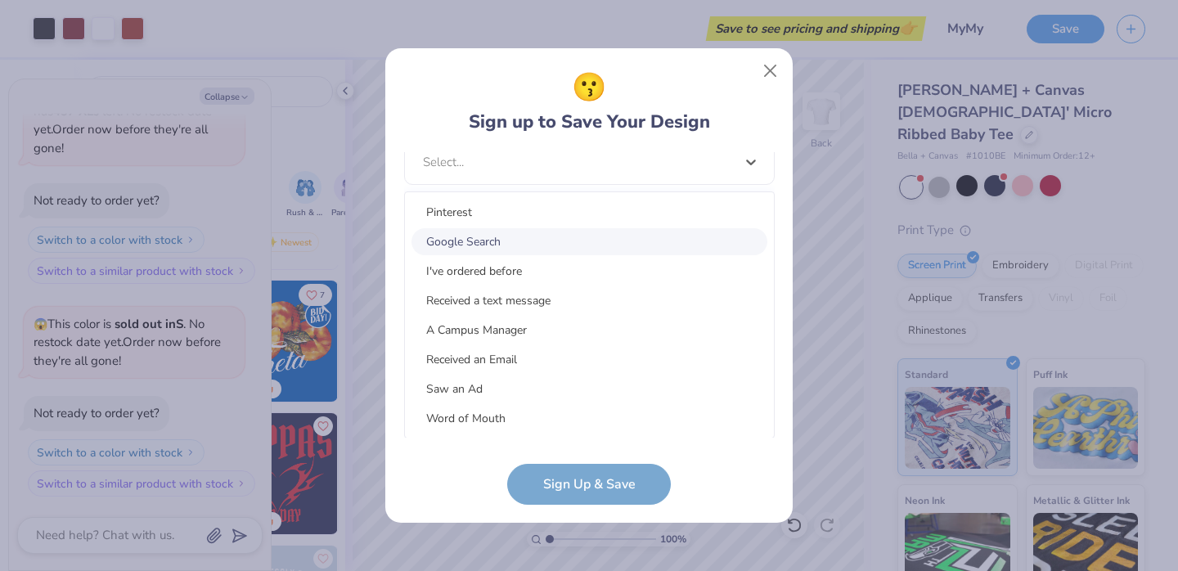
click at [504, 244] on div "Google Search" at bounding box center [589, 241] width 356 height 27
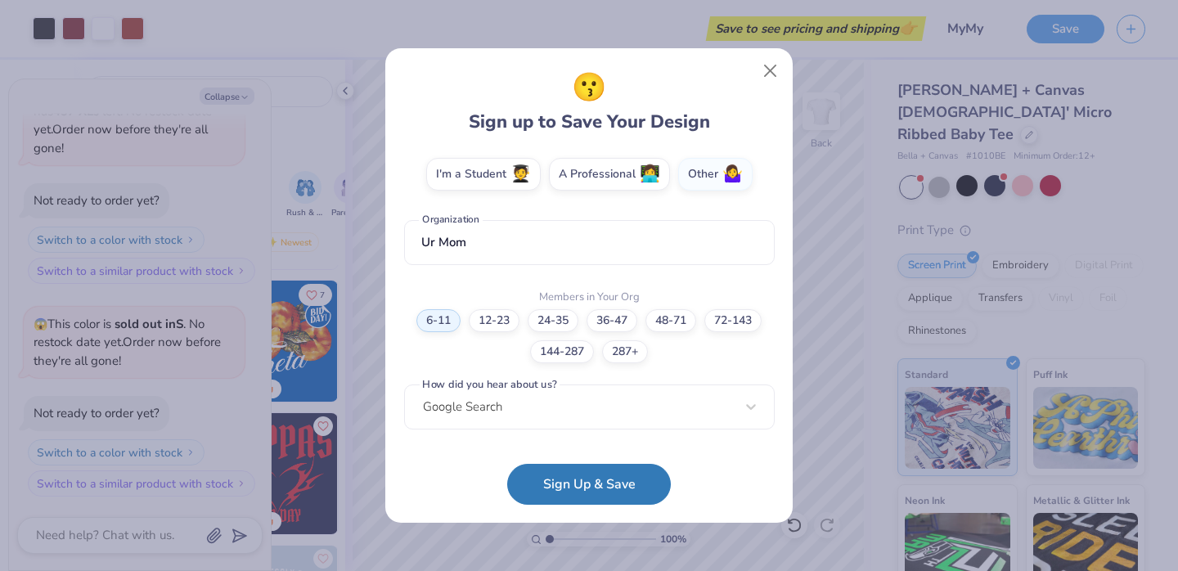
scroll to position [294, 0]
click at [547, 471] on button "Sign Up & Save" at bounding box center [589, 480] width 164 height 41
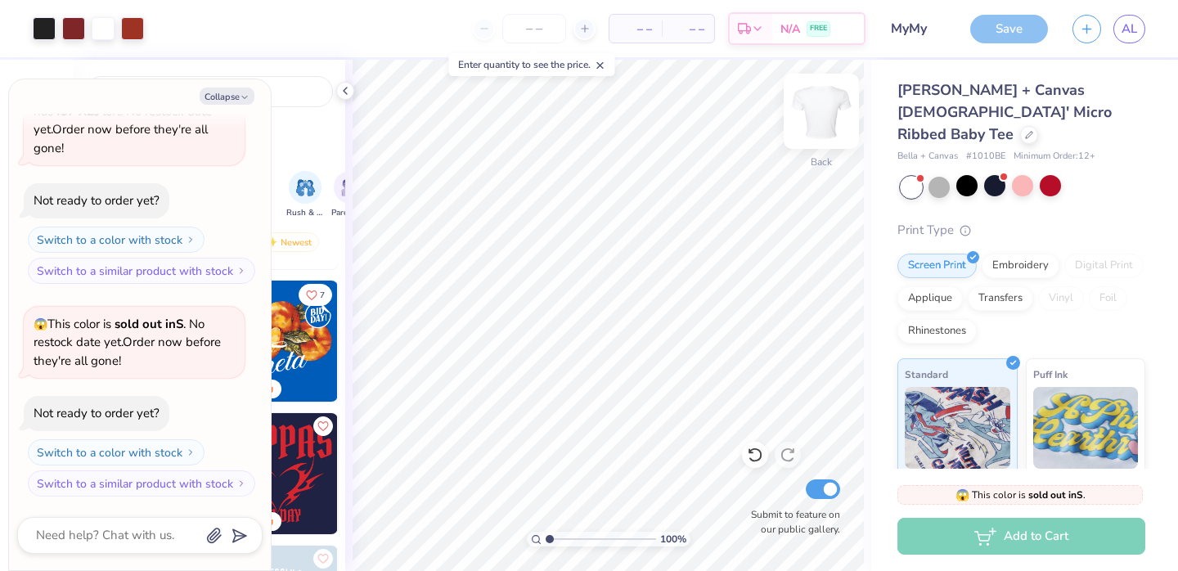
click at [829, 118] on img at bounding box center [821, 111] width 65 height 65
click at [822, 119] on img at bounding box center [821, 111] width 65 height 65
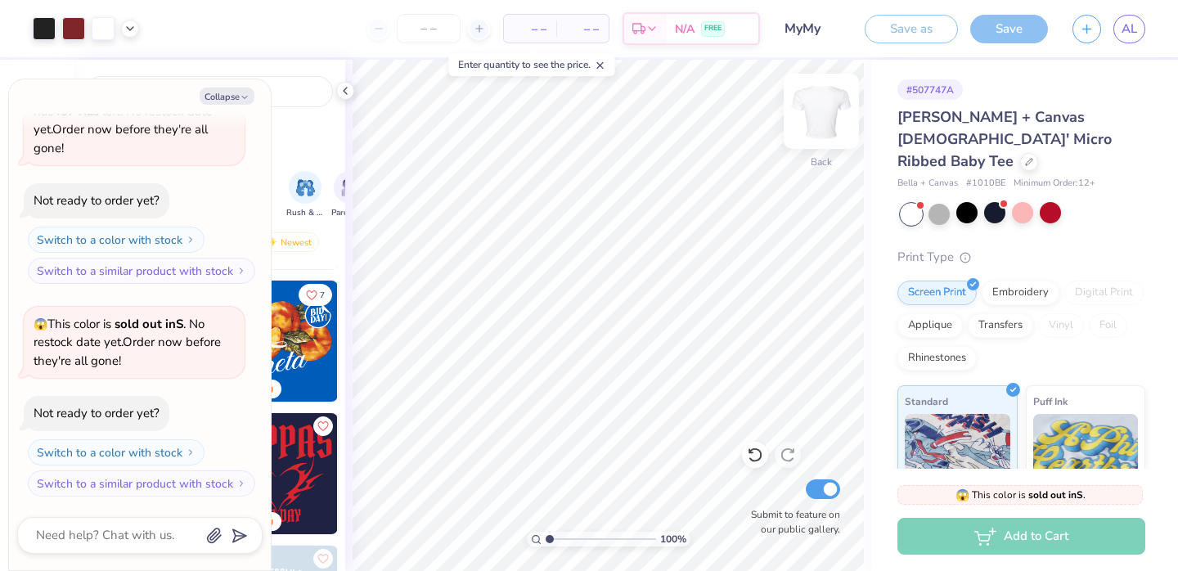
type textarea "x"
click at [470, 36] on div at bounding box center [479, 29] width 22 height 22
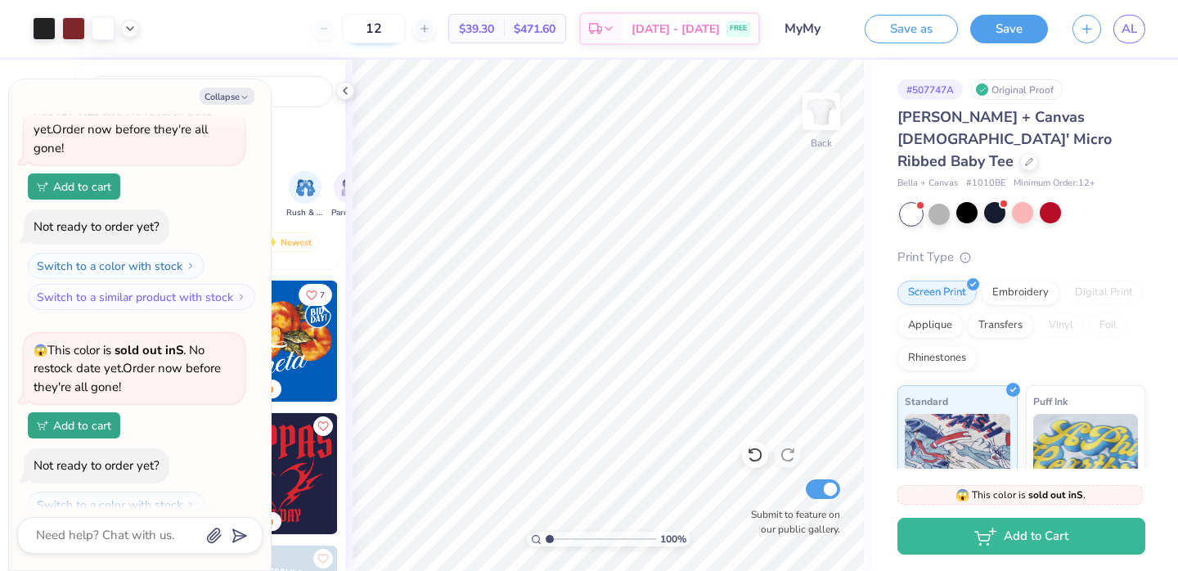
click at [385, 31] on input "12" at bounding box center [374, 28] width 64 height 29
click at [344, 38] on div "12" at bounding box center [373, 28] width 123 height 29
click at [344, 37] on div "12" at bounding box center [373, 28] width 123 height 29
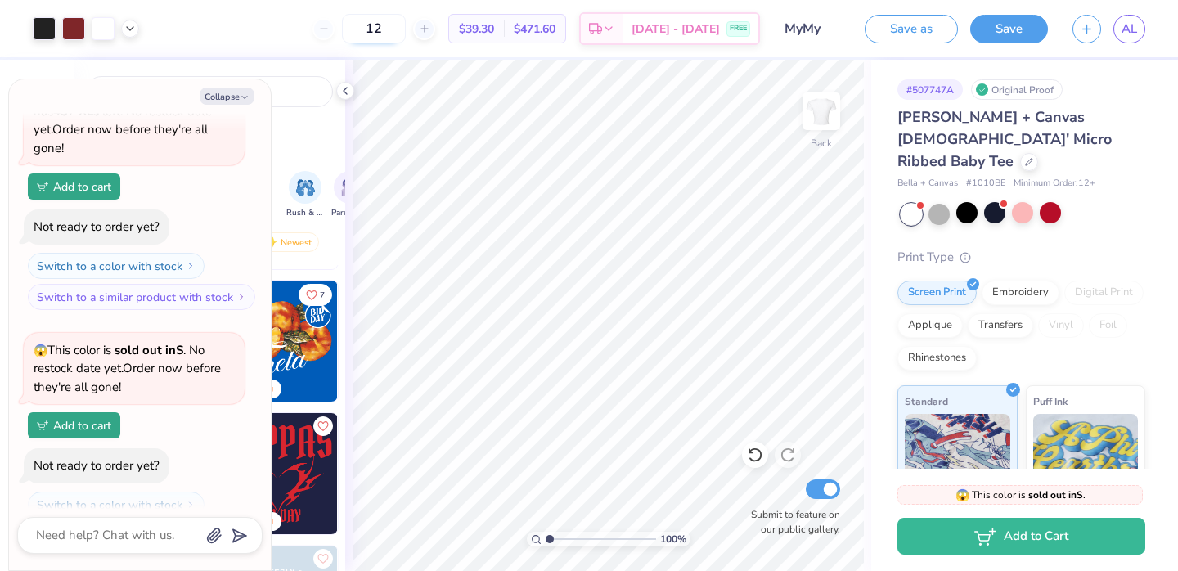
click at [382, 37] on input "12" at bounding box center [374, 28] width 64 height 29
click at [389, 38] on input "12" at bounding box center [374, 28] width 64 height 29
type input "12"
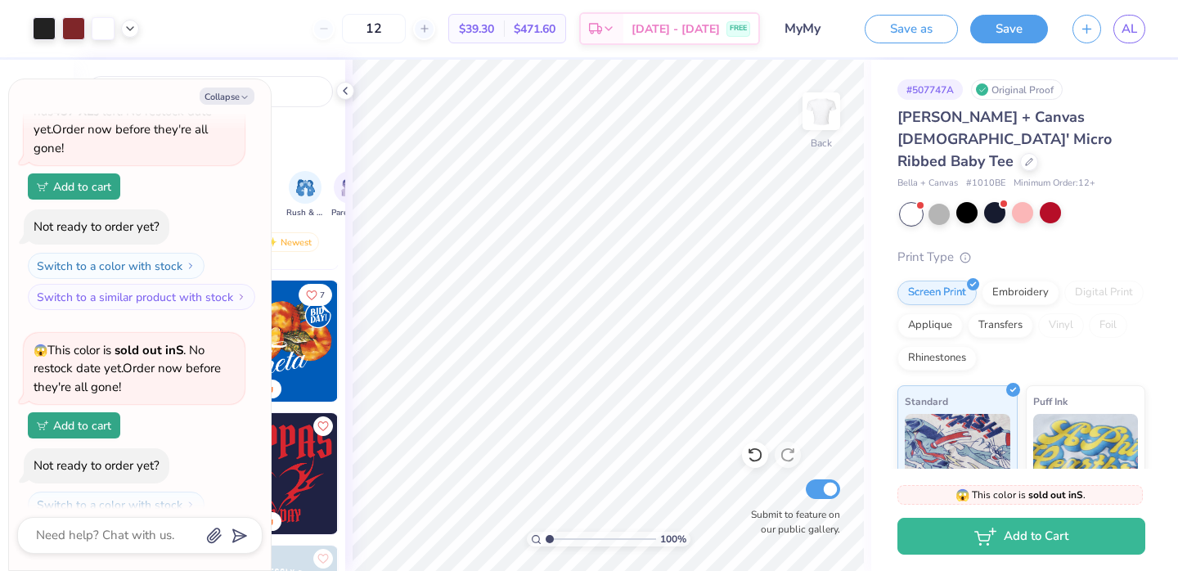
click at [357, 50] on body "Art colors 12 $39.30 Per Item $471.60 Total Est. Delivery [DATE] - [DATE] FREE …" at bounding box center [589, 285] width 1178 height 571
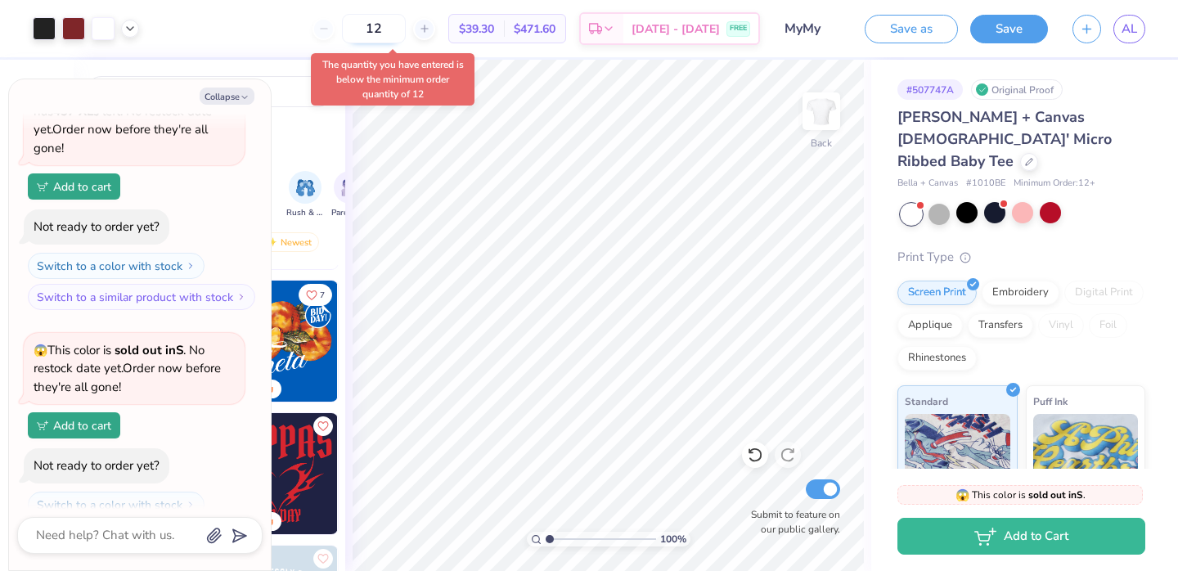
click at [389, 37] on input "12" at bounding box center [374, 28] width 64 height 29
click at [389, 35] on input "12" at bounding box center [374, 28] width 64 height 29
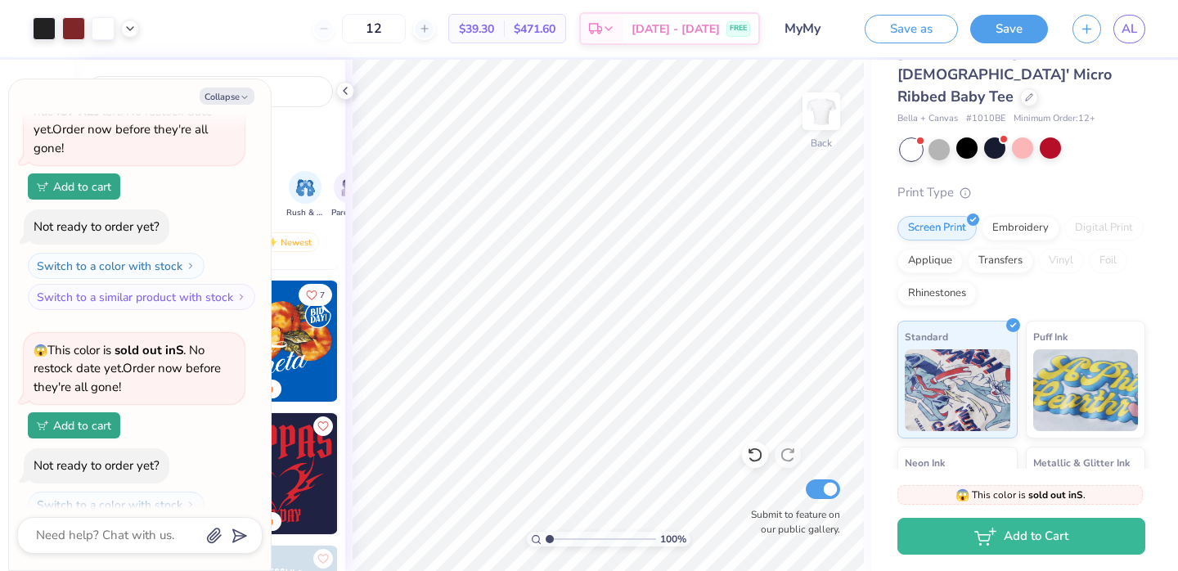
scroll to position [0, 0]
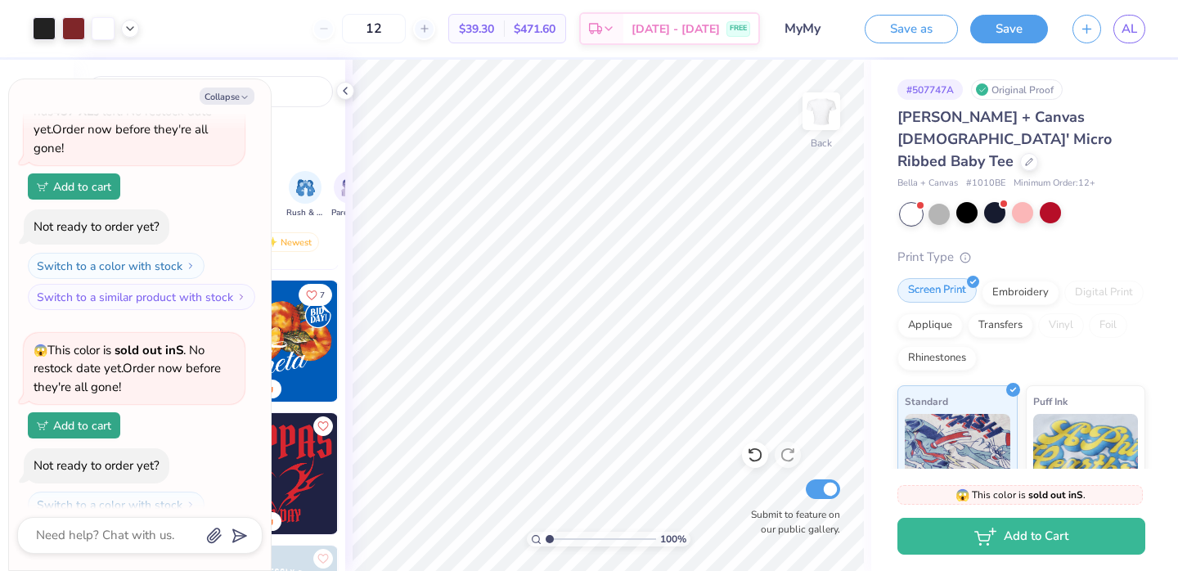
click at [957, 278] on div "Screen Print" at bounding box center [936, 290] width 79 height 25
click at [1018, 278] on div "Embroidery" at bounding box center [1021, 290] width 78 height 25
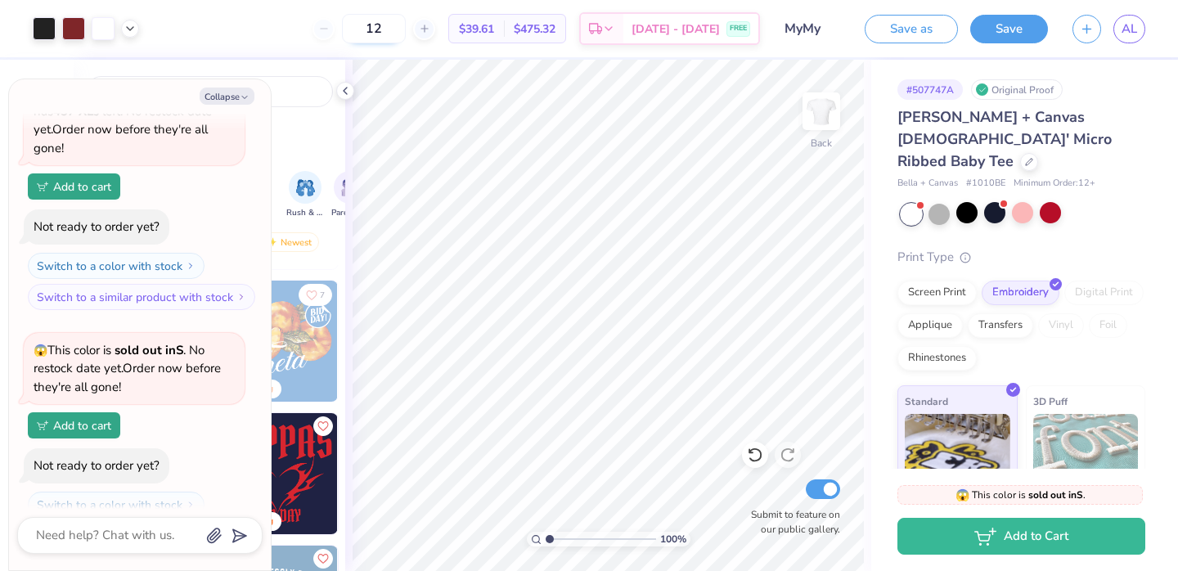
click at [402, 25] on input "12" at bounding box center [374, 28] width 64 height 29
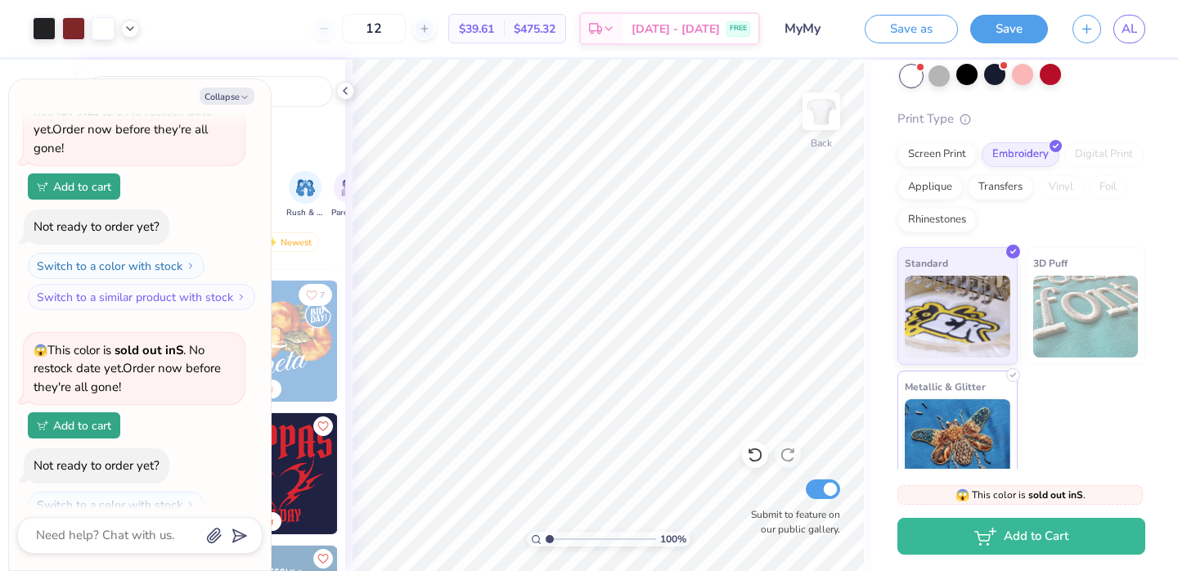
click at [951, 423] on img at bounding box center [958, 440] width 106 height 82
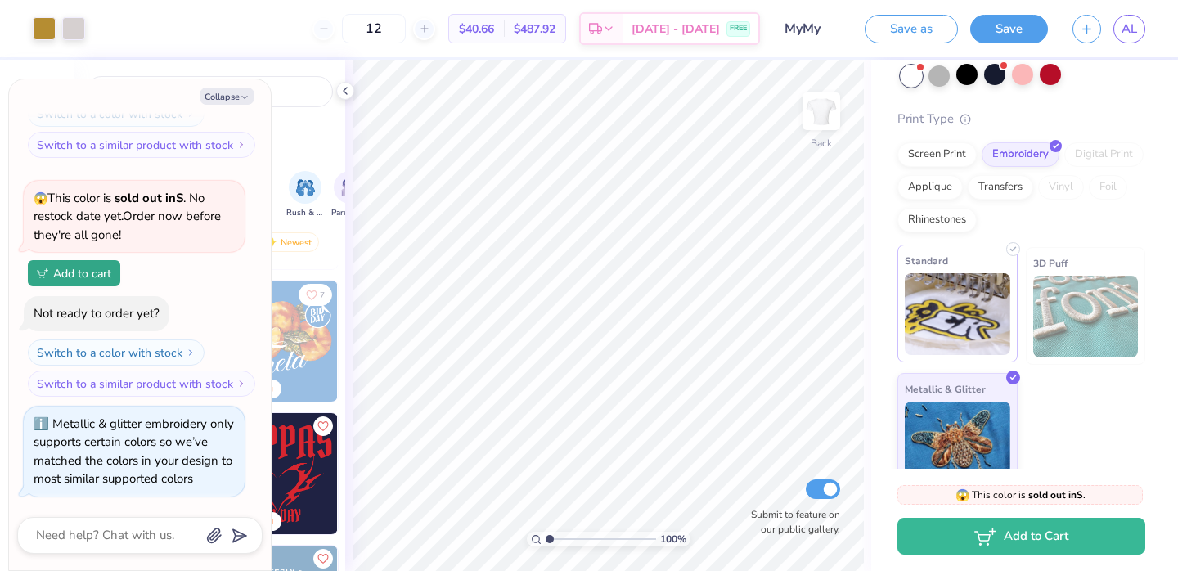
click at [969, 294] on img at bounding box center [958, 314] width 106 height 82
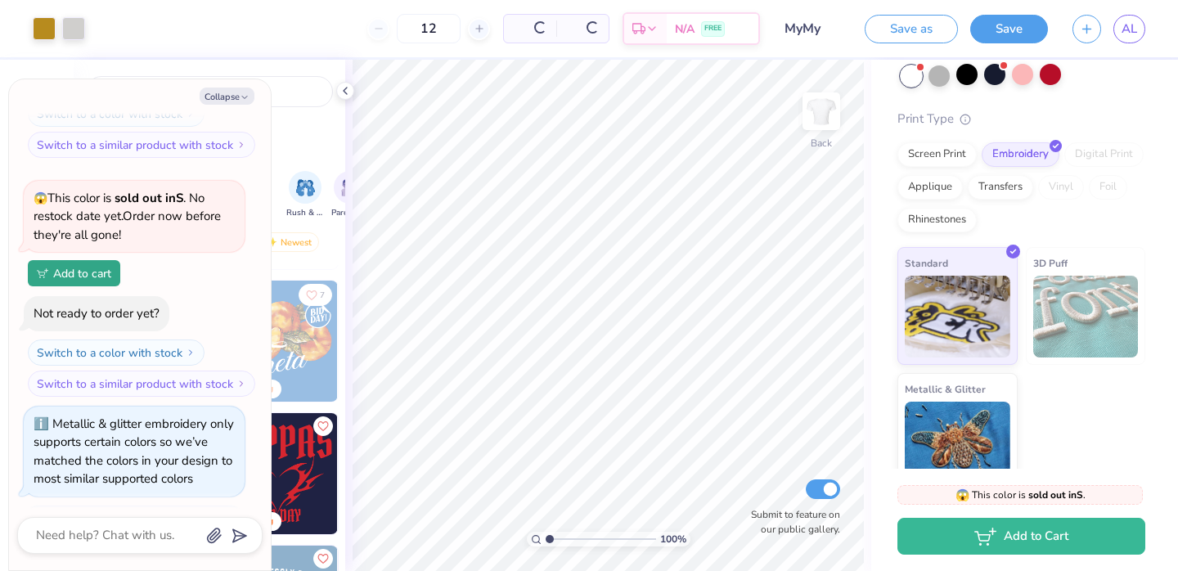
scroll to position [1195, 0]
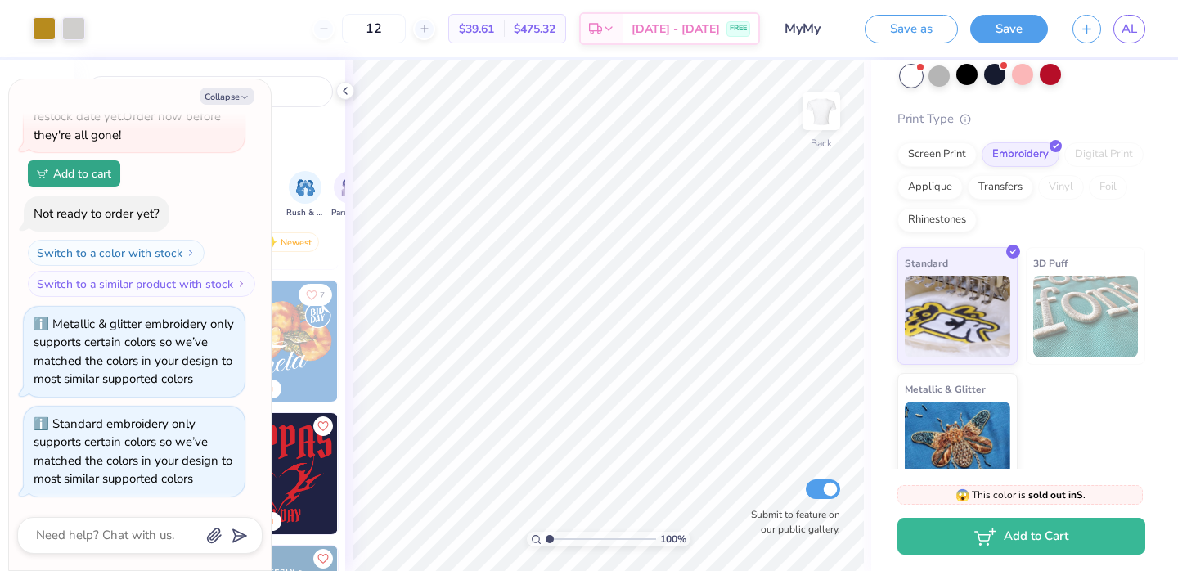
click at [1060, 289] on img at bounding box center [1086, 317] width 106 height 82
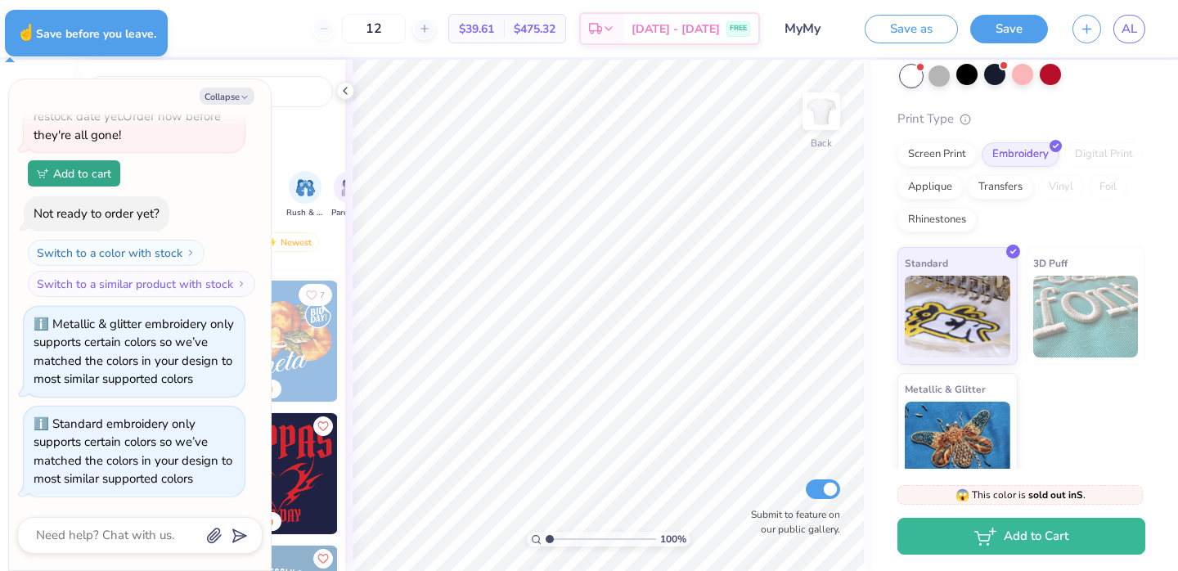
type textarea "x"
